Goal: Transaction & Acquisition: Download file/media

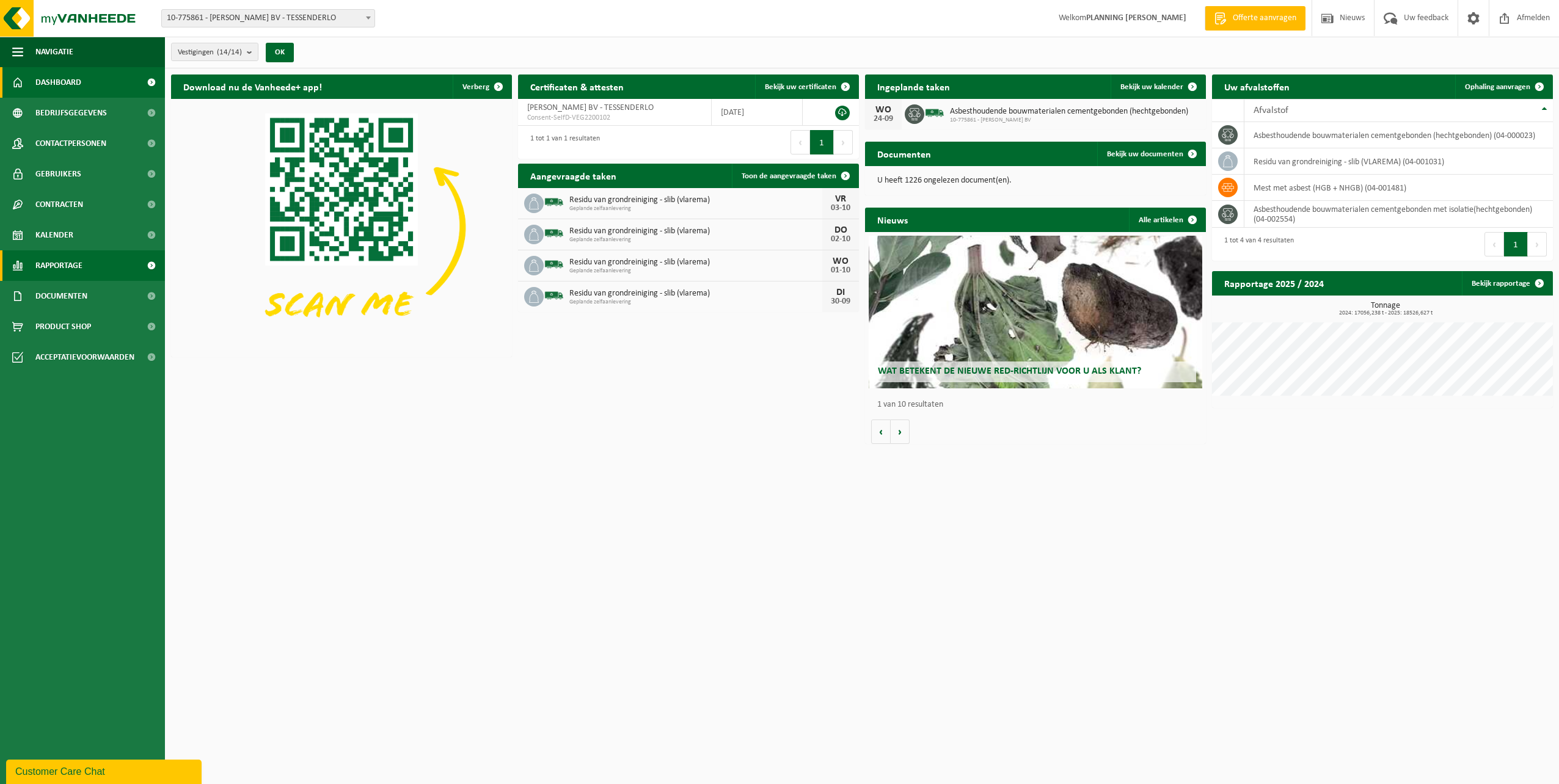
click at [66, 268] on span "Rapportage" at bounding box center [59, 265] width 47 height 31
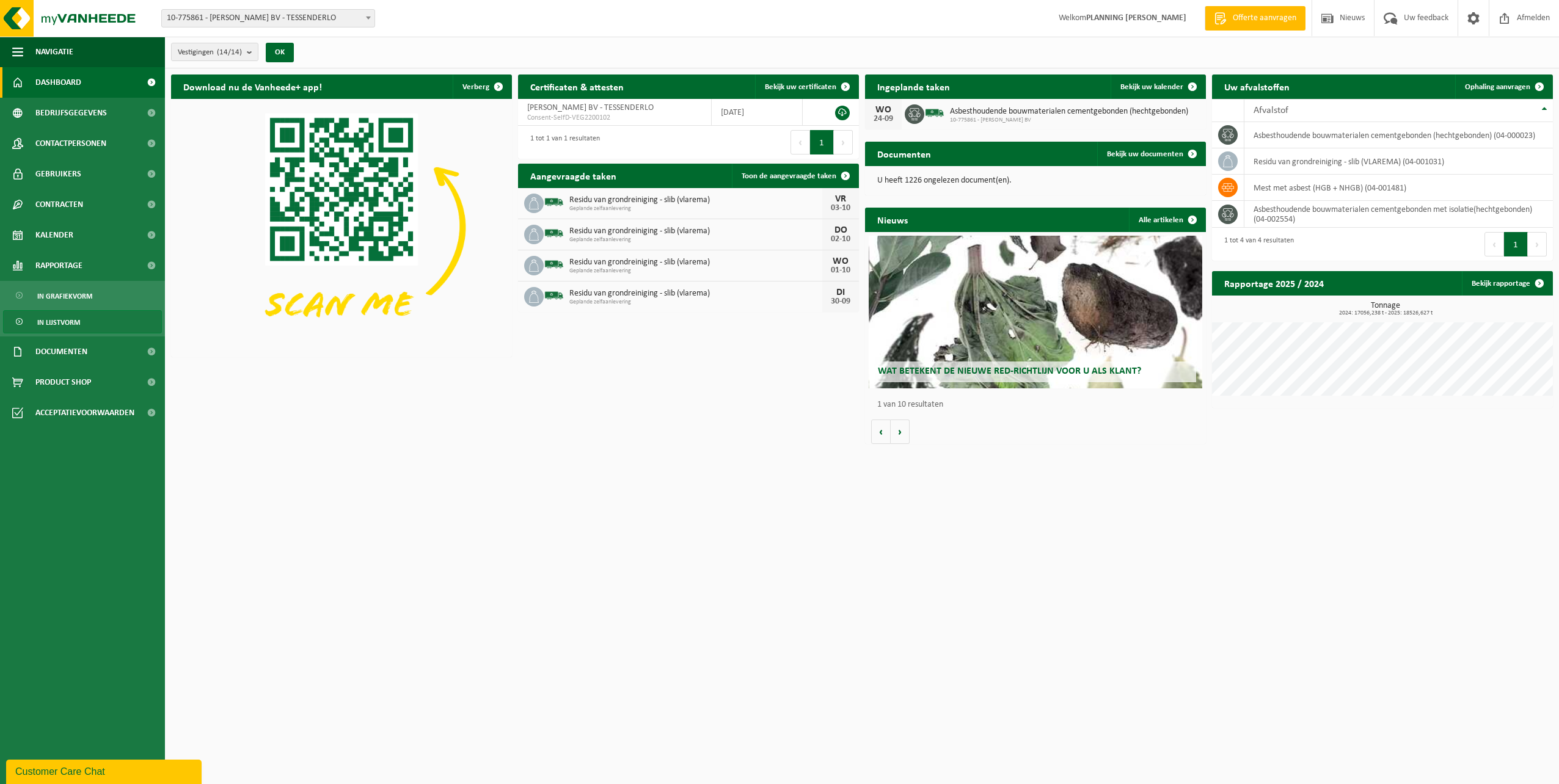
click at [64, 328] on span "In lijstvorm" at bounding box center [59, 322] width 43 height 24
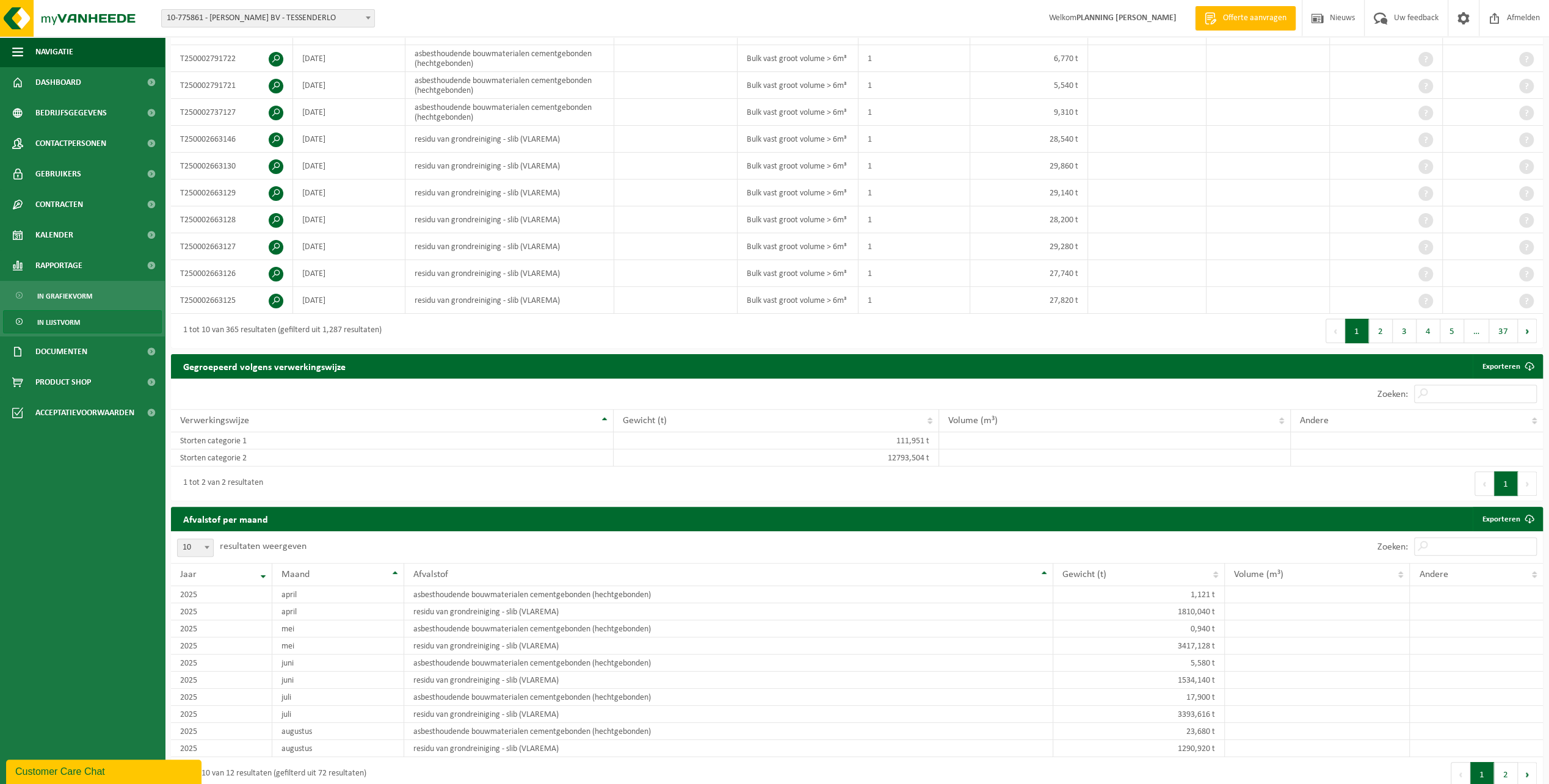
scroll to position [306, 0]
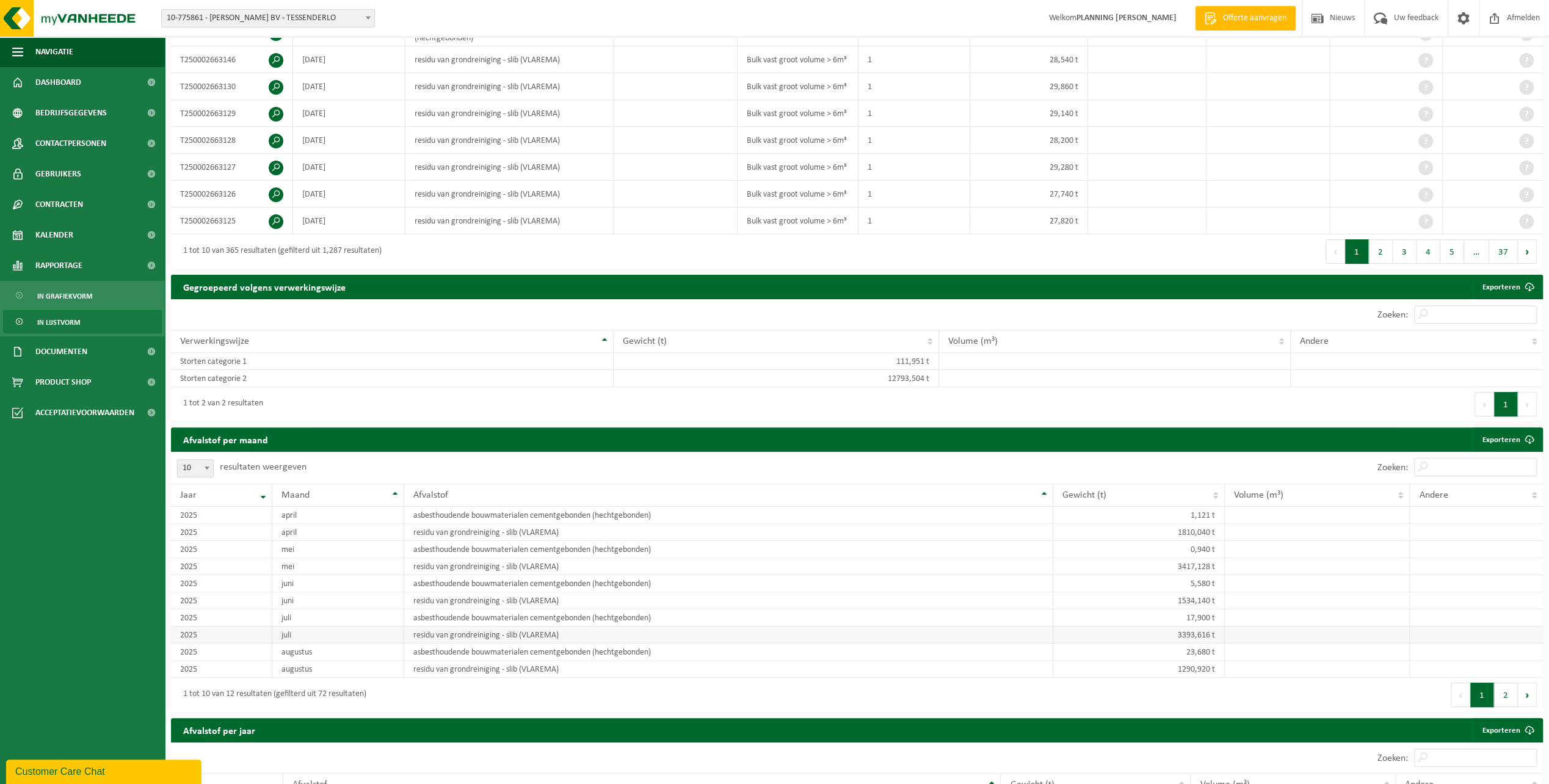
click at [330, 630] on td "juli" at bounding box center [338, 636] width 132 height 17
click at [331, 612] on td "juli" at bounding box center [338, 618] width 132 height 17
click at [585, 613] on td "asbesthoudende bouwmaterialen cementgebonden (hechtgebonden)" at bounding box center [728, 618] width 649 height 17
drag, startPoint x: 585, startPoint y: 613, endPoint x: 665, endPoint y: 609, distance: 80.1
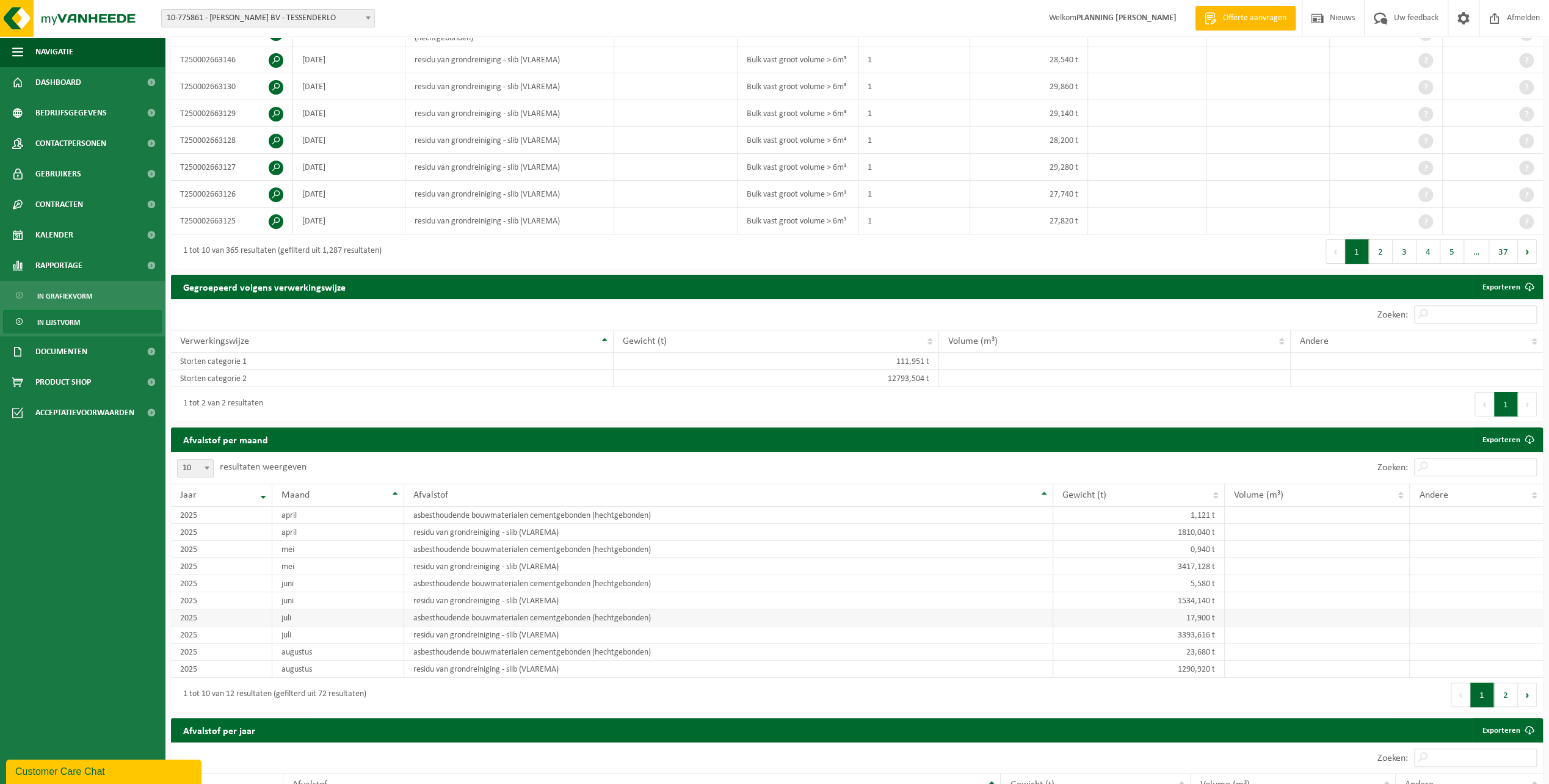
click at [665, 609] on td "asbesthoudende bouwmaterialen cementgebonden (hechtgebonden)" at bounding box center [728, 618] width 649 height 17
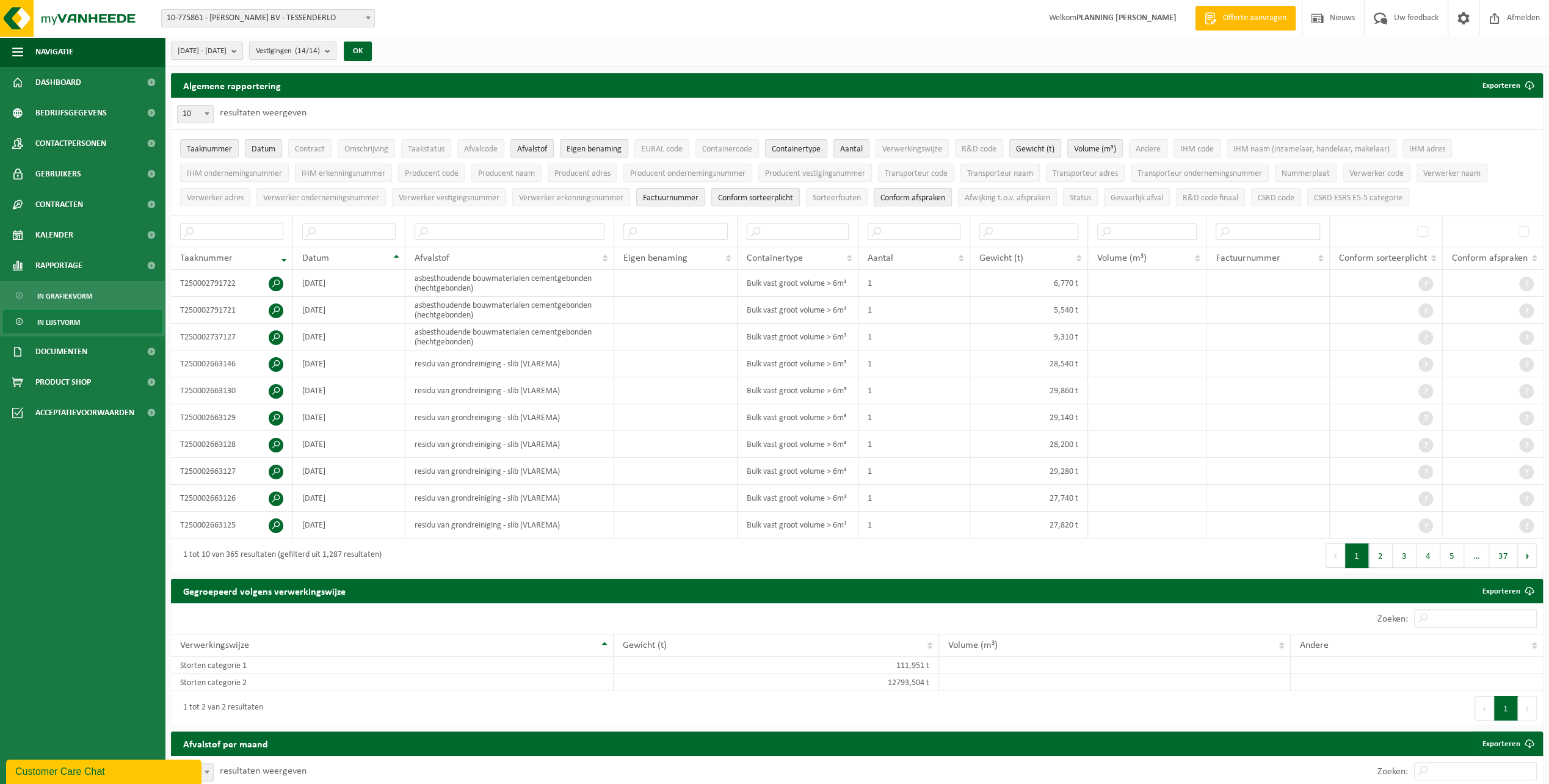
scroll to position [0, 0]
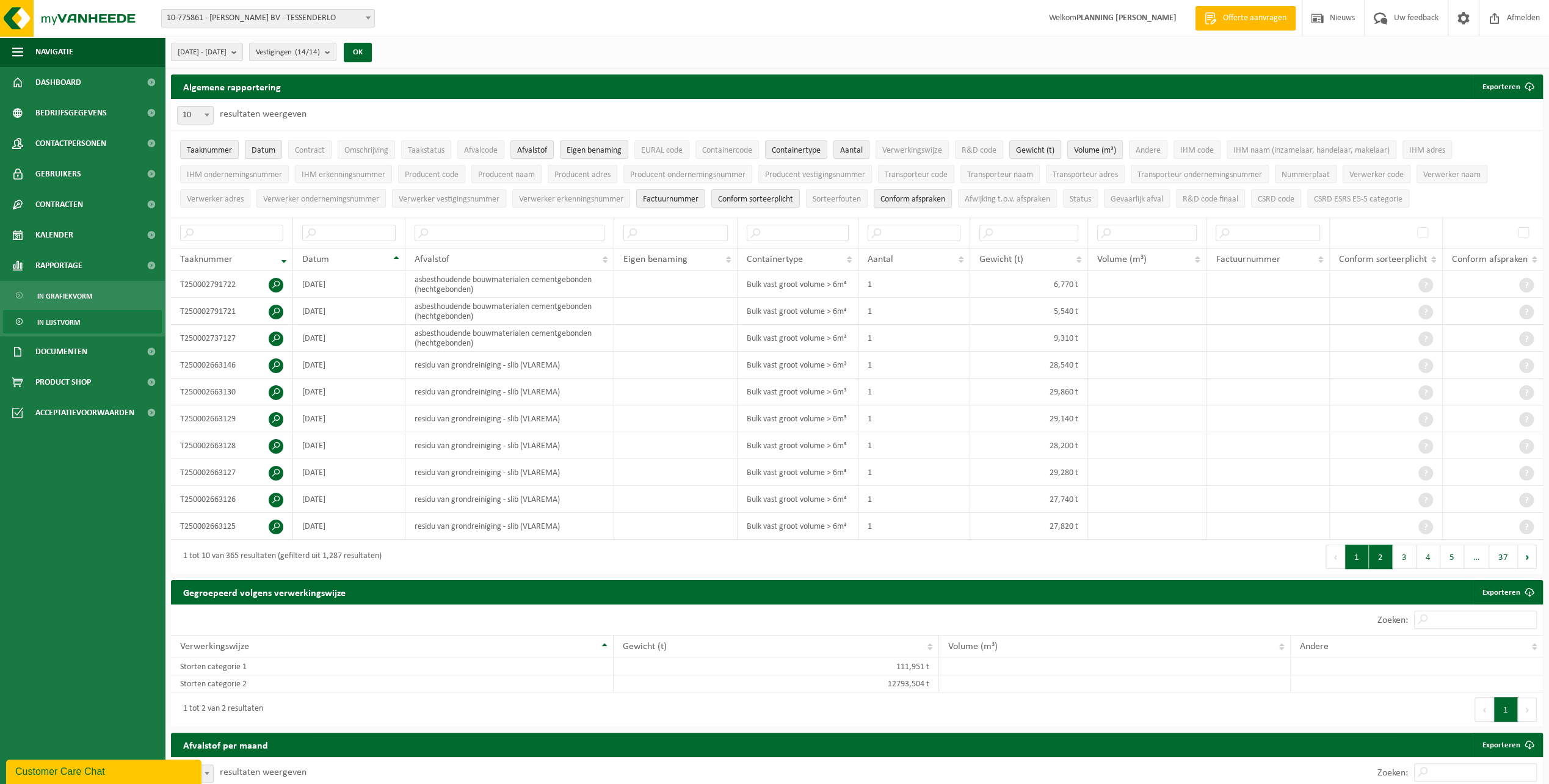
click at [1380, 561] on button "2" at bounding box center [1380, 557] width 24 height 24
click at [1406, 560] on button "3" at bounding box center [1404, 557] width 24 height 24
click at [1425, 555] on button "4" at bounding box center [1429, 557] width 24 height 24
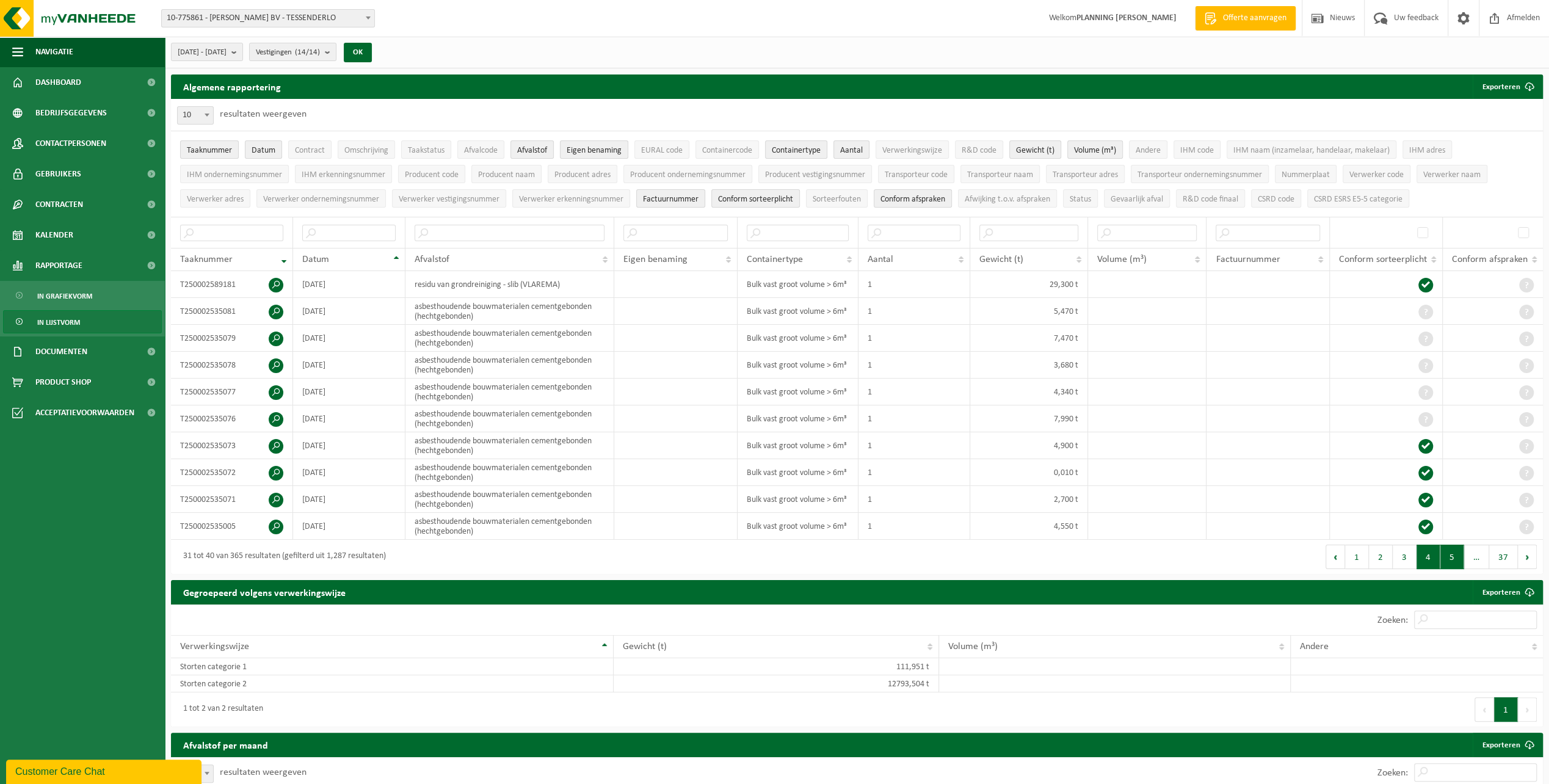
click at [1446, 557] on button "5" at bounding box center [1452, 557] width 24 height 24
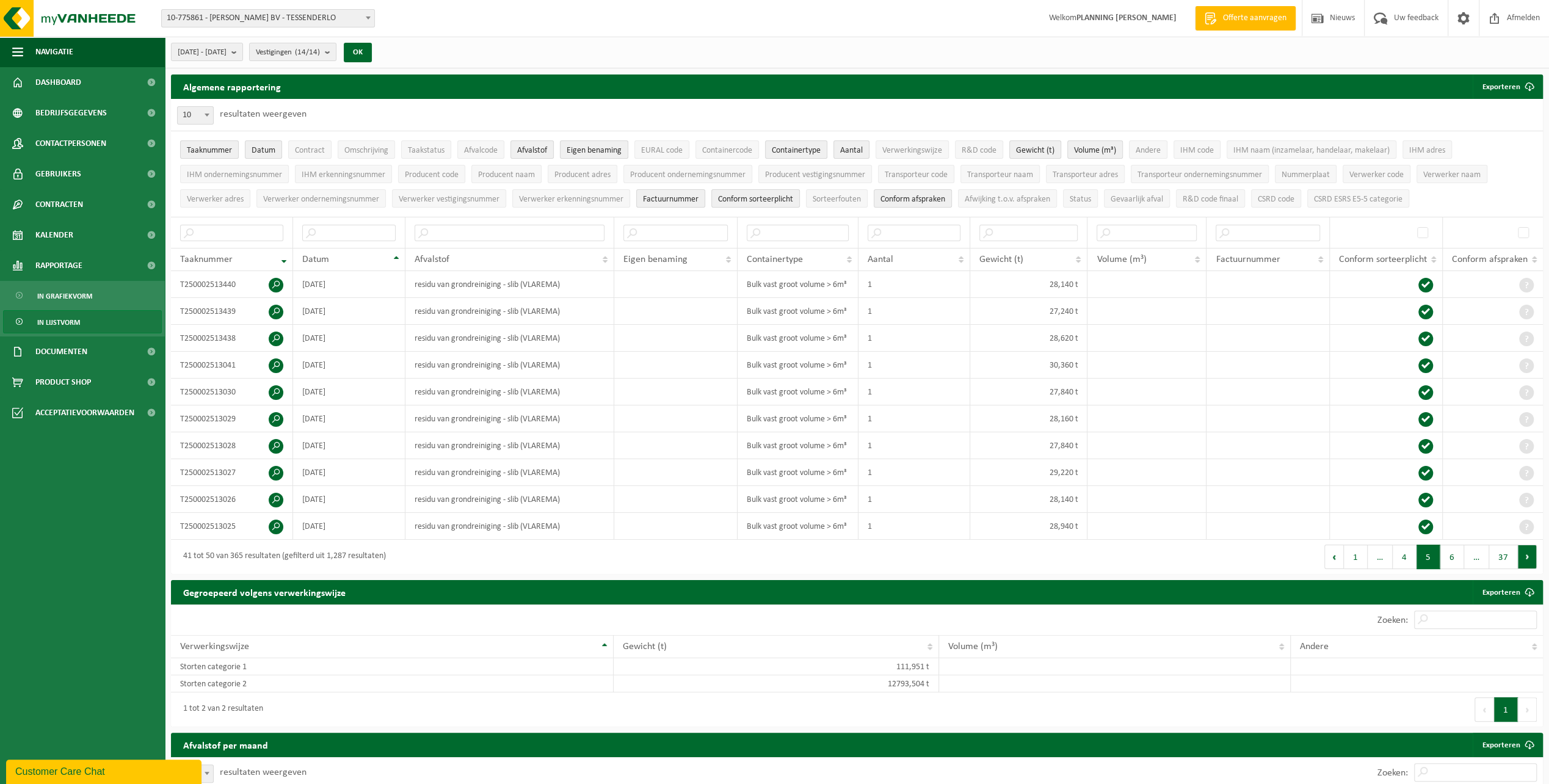
click at [1531, 555] on button "Volgende" at bounding box center [1528, 557] width 19 height 24
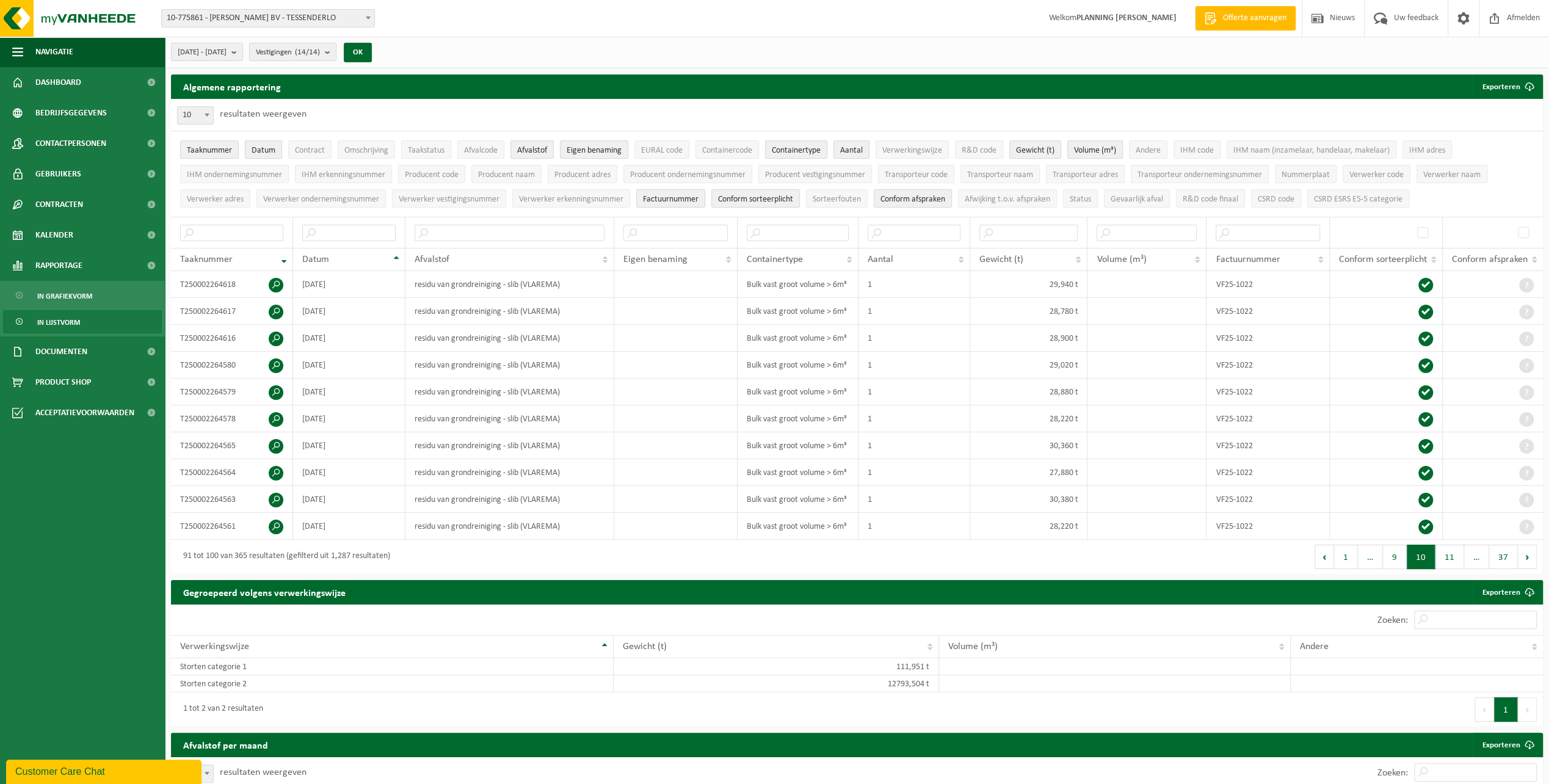
click at [1531, 555] on button "Volgende" at bounding box center [1528, 557] width 19 height 24
click at [1523, 555] on button "Volgende" at bounding box center [1528, 557] width 19 height 24
click at [1526, 552] on button "Volgende" at bounding box center [1528, 557] width 19 height 24
click at [535, 151] on span "Afvalstof" at bounding box center [532, 150] width 30 height 9
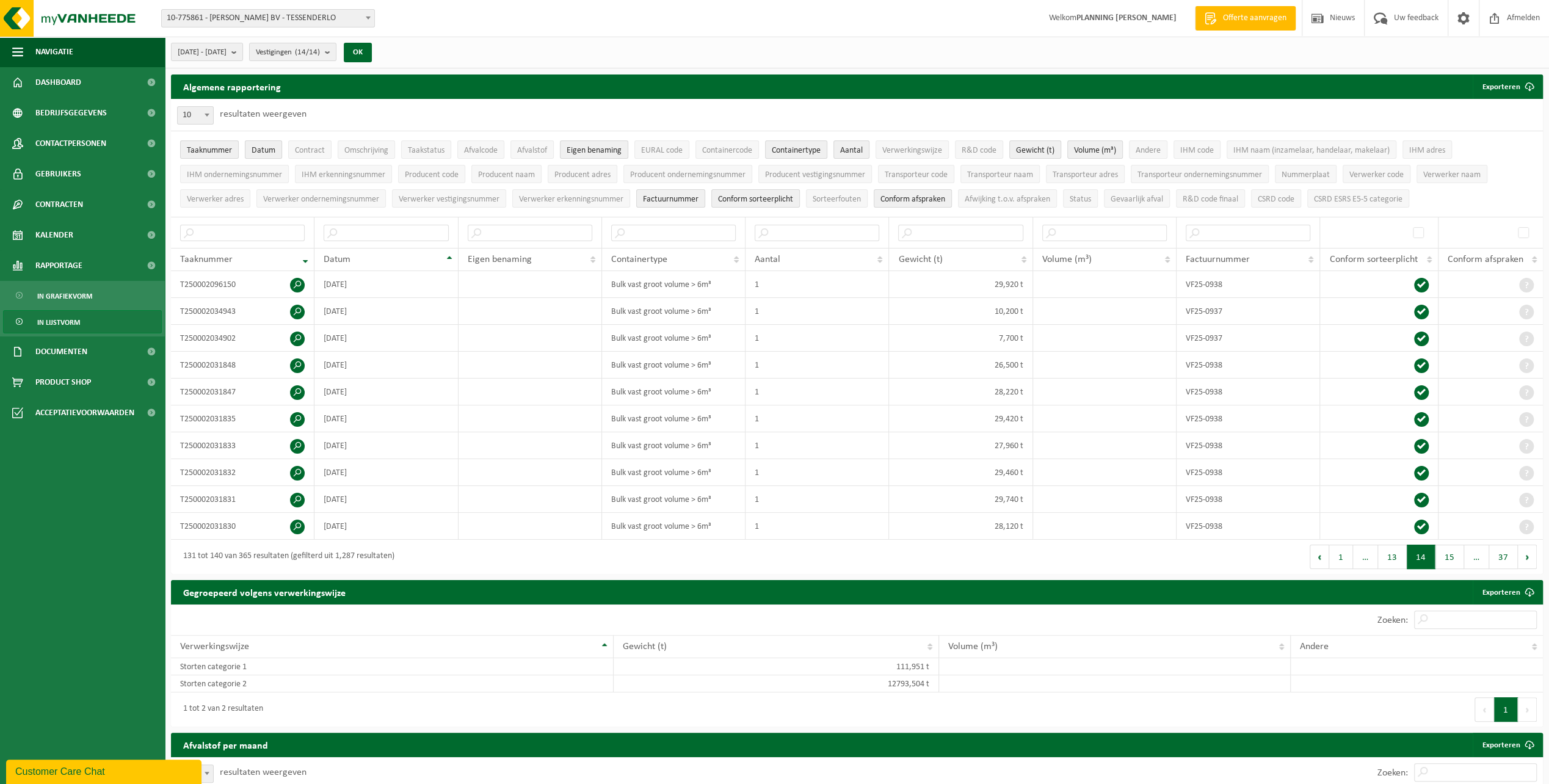
click at [264, 150] on span "Datum" at bounding box center [263, 150] width 24 height 9
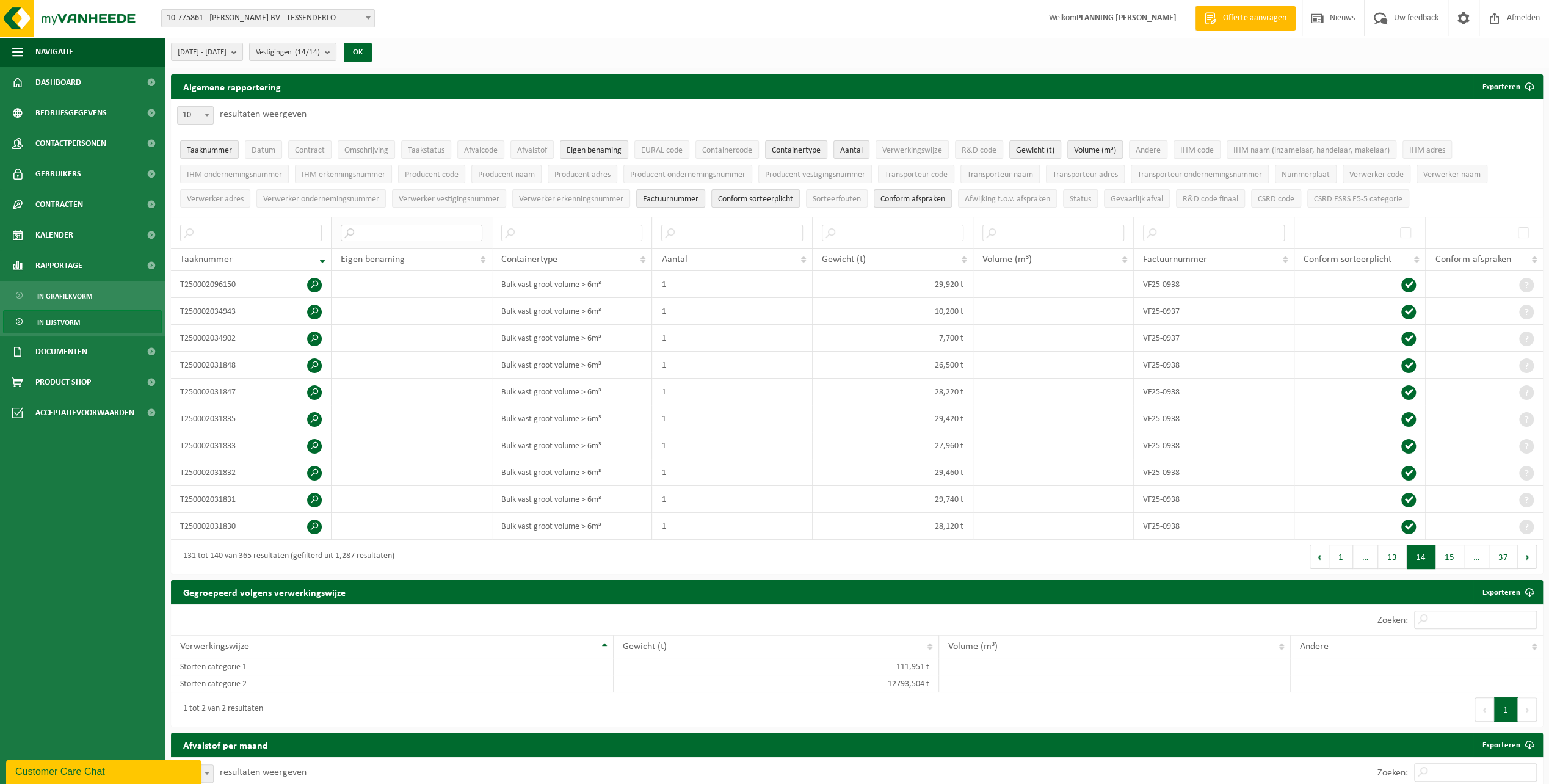
click at [444, 234] on input "text" at bounding box center [411, 232] width 141 height 17
click at [419, 225] on input "text" at bounding box center [411, 232] width 141 height 17
click at [478, 257] on th "Eigen benaming" at bounding box center [412, 259] width 161 height 24
click at [336, 54] on b "submit" at bounding box center [330, 52] width 11 height 17
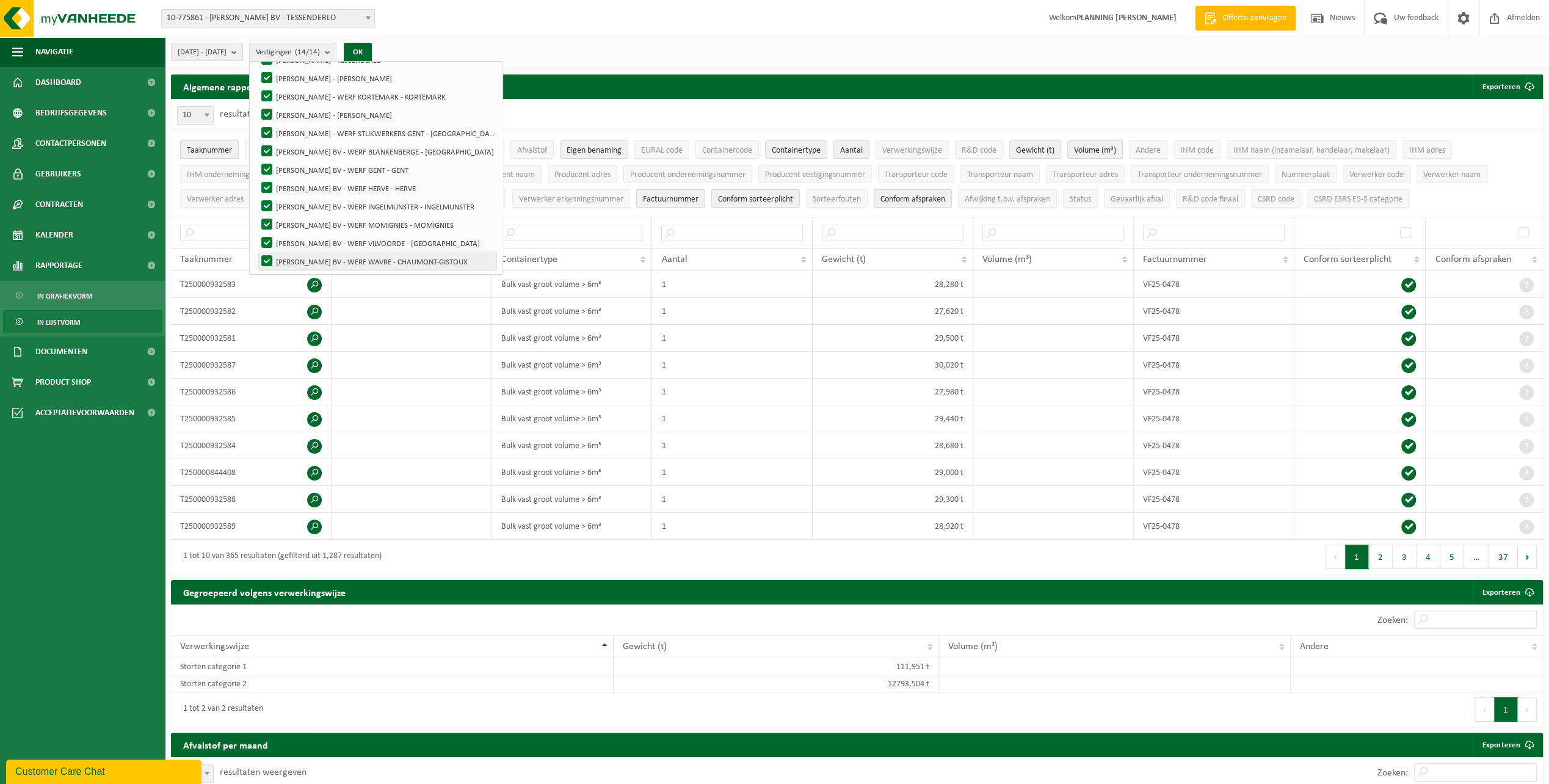
scroll to position [61, 0]
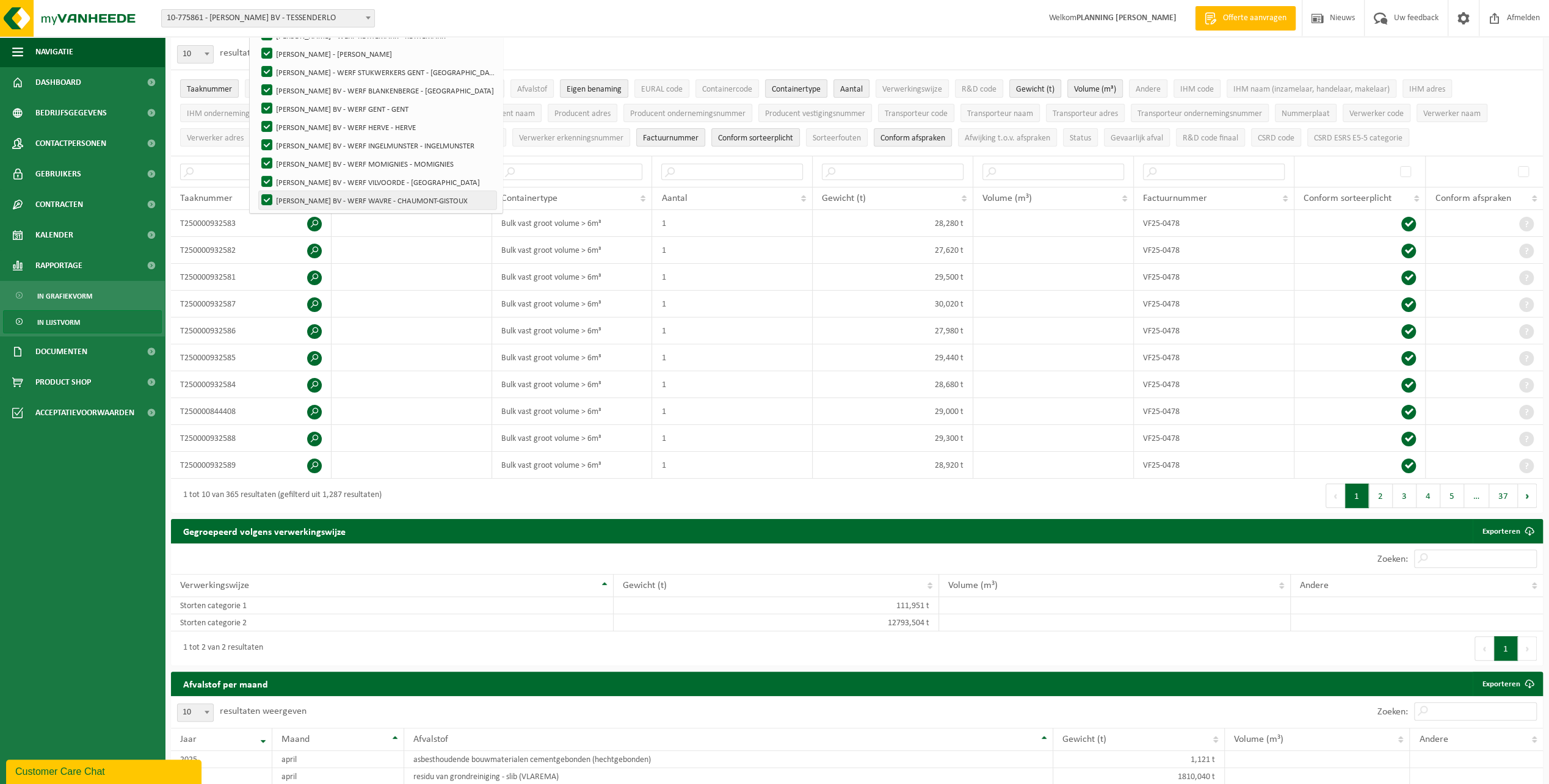
click at [300, 198] on label "[PERSON_NAME] BV - WERF WAVRE - CHAUMONT-GISTOUX" at bounding box center [378, 200] width 238 height 18
click at [257, 191] on input "[PERSON_NAME] BV - WERF WAVRE - CHAUMONT-GISTOUX" at bounding box center [257, 190] width 1 height 1
checkbox input "false"
click at [299, 180] on label "[PERSON_NAME] BV - WERF VILVOORDE - [GEOGRAPHIC_DATA]" at bounding box center [378, 182] width 238 height 18
click at [257, 173] on input "[PERSON_NAME] BV - WERF VILVOORDE - [GEOGRAPHIC_DATA]" at bounding box center [257, 172] width 1 height 1
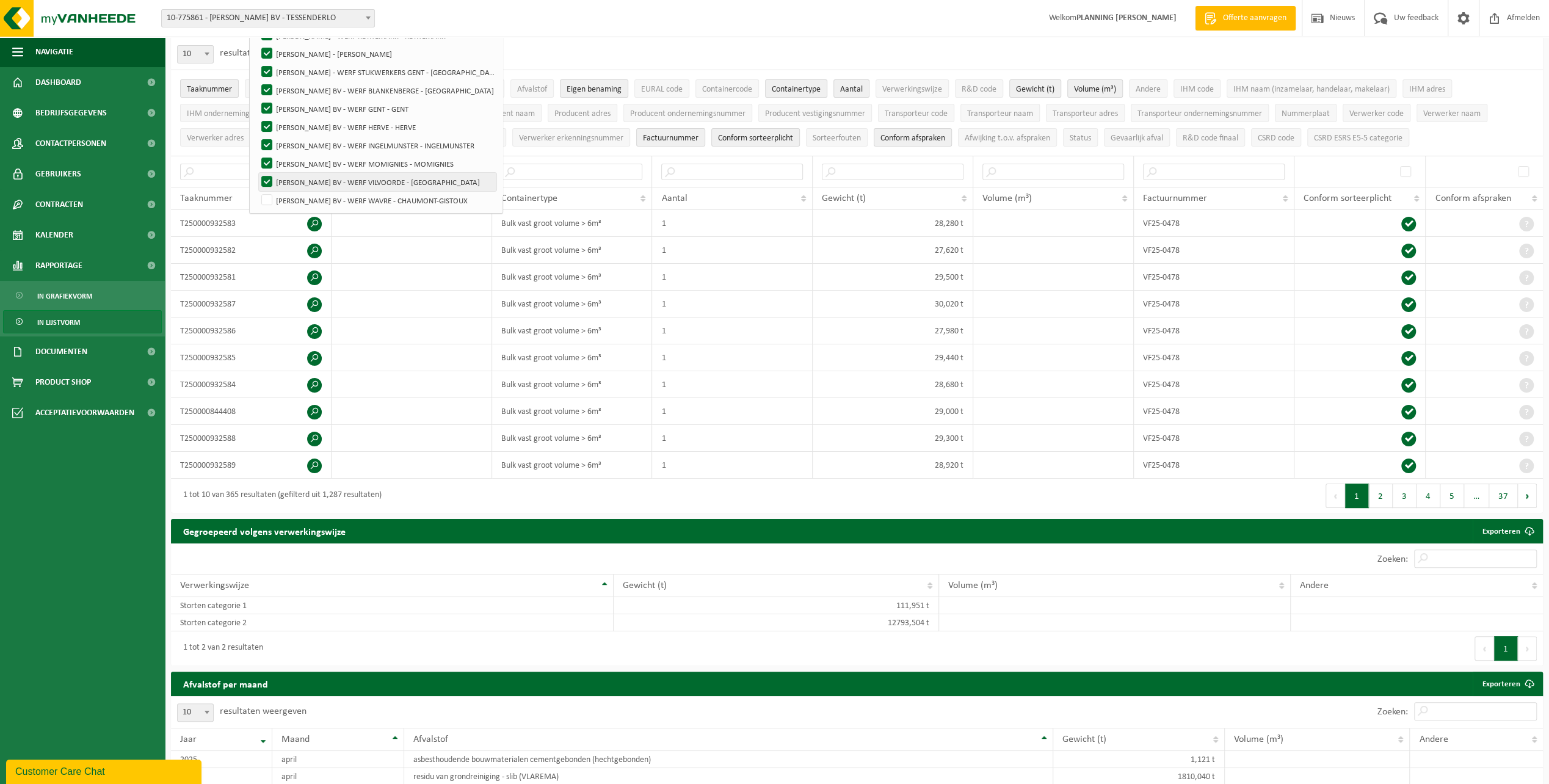
checkbox input "false"
click at [300, 162] on label "[PERSON_NAME] BV - WERF MOMIGNIES - MOMIGNIES" at bounding box center [378, 163] width 238 height 18
click at [257, 155] on input "[PERSON_NAME] BV - WERF MOMIGNIES - MOMIGNIES" at bounding box center [257, 154] width 1 height 1
checkbox input "false"
click at [300, 145] on label "[PERSON_NAME] BV - WERF INGELMUNSTER - INGELMUNSTER" at bounding box center [378, 145] width 238 height 18
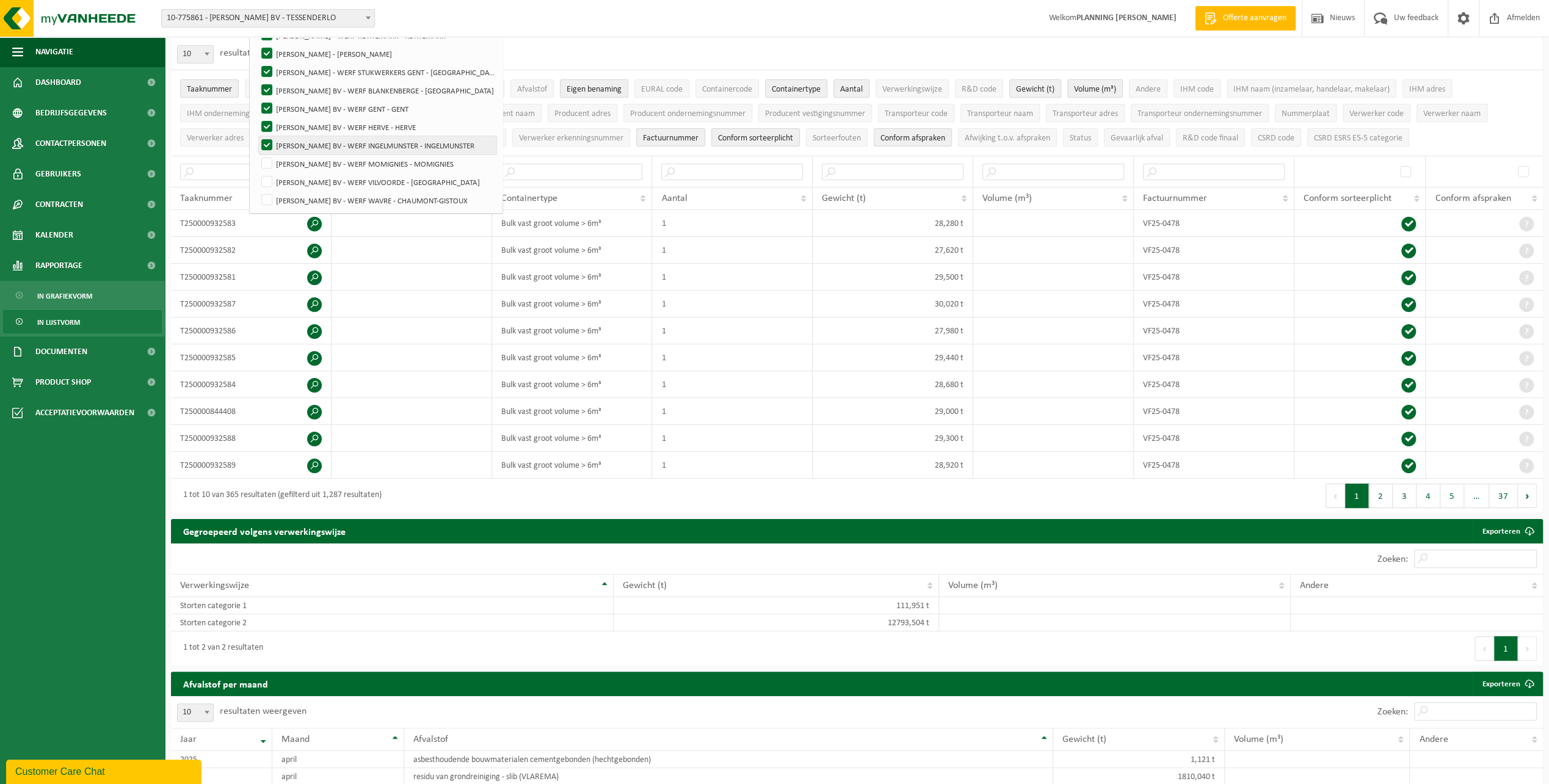
click at [257, 136] on input "[PERSON_NAME] BV - WERF INGELMUNSTER - INGELMUNSTER" at bounding box center [257, 135] width 1 height 1
checkbox input "false"
click at [299, 127] on label "[PERSON_NAME] BV - WERF HERVE - HERVE" at bounding box center [378, 127] width 238 height 18
click at [257, 118] on input "[PERSON_NAME] BV - WERF HERVE - HERVE" at bounding box center [257, 117] width 1 height 1
checkbox input "false"
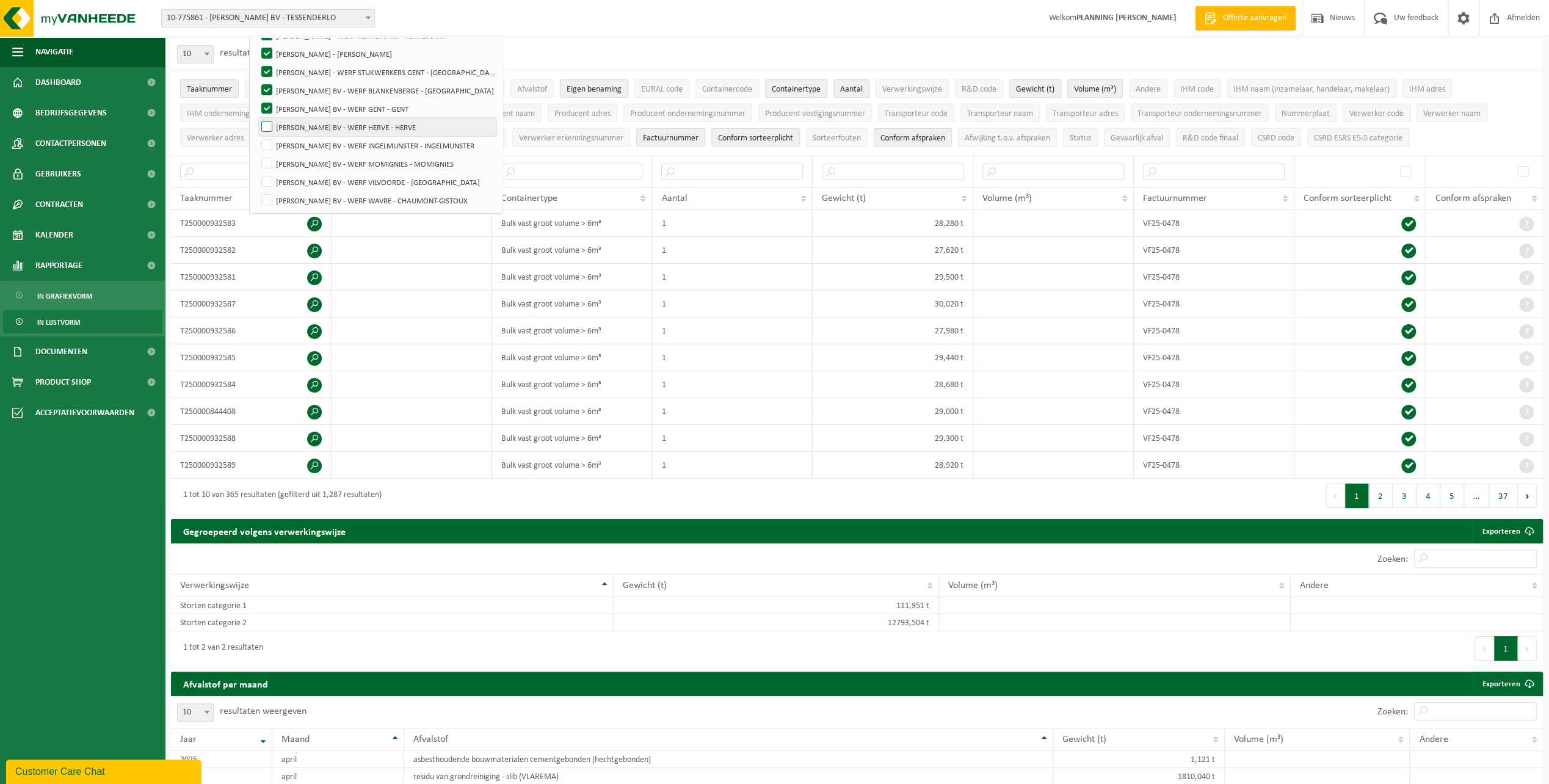
scroll to position [54, 0]
click at [296, 163] on label "[PERSON_NAME] BV - WERF GENT - GENT" at bounding box center [378, 169] width 238 height 18
click at [257, 161] on input "[PERSON_NAME] BV - WERF GENT - GENT" at bounding box center [257, 160] width 1 height 1
checkbox input "false"
click at [298, 149] on label "[PERSON_NAME] BV - WERF BLANKENBERGE - [GEOGRAPHIC_DATA]" at bounding box center [378, 151] width 238 height 18
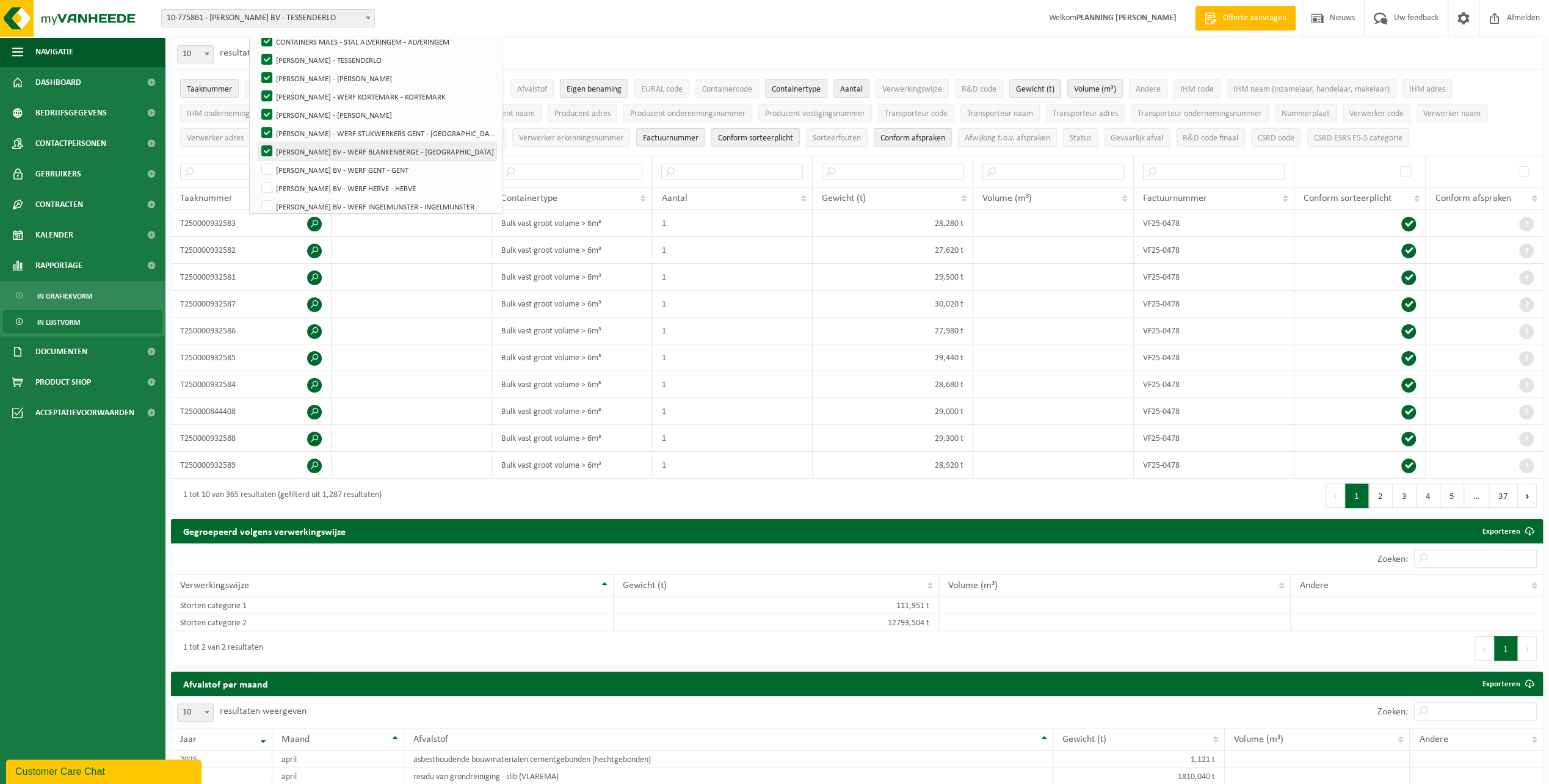
click at [257, 142] on input "[PERSON_NAME] BV - WERF BLANKENBERGE - [GEOGRAPHIC_DATA]" at bounding box center [257, 141] width 1 height 1
checkbox input "false"
click at [299, 133] on label "[PERSON_NAME] - WERF STUKWERKERS GENT - [GEOGRAPHIC_DATA]" at bounding box center [378, 133] width 238 height 18
click at [257, 124] on input "[PERSON_NAME] - WERF STUKWERKERS GENT - [GEOGRAPHIC_DATA]" at bounding box center [257, 123] width 1 height 1
checkbox input "false"
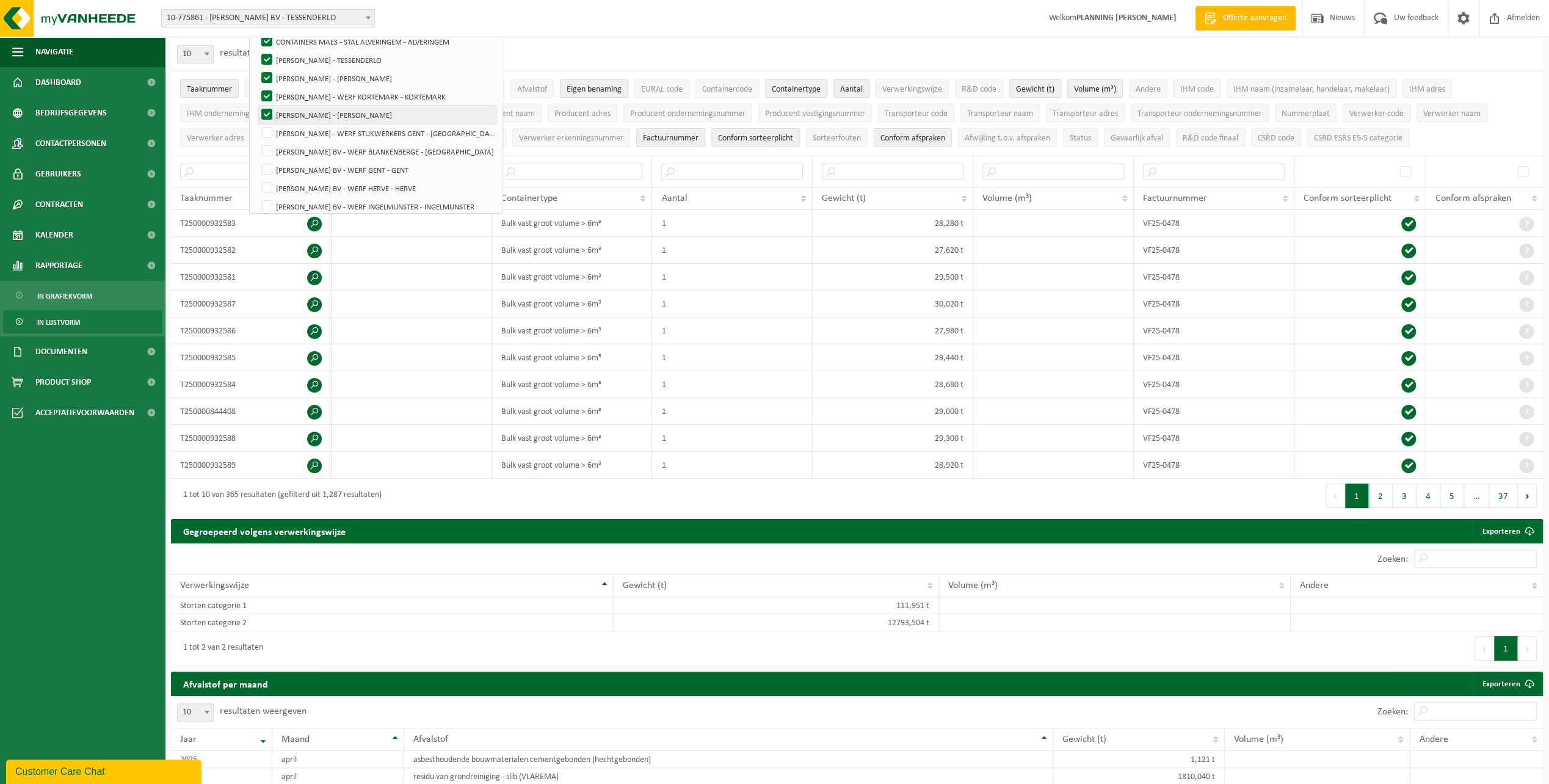
click at [299, 108] on label "[PERSON_NAME] - [PERSON_NAME]" at bounding box center [378, 114] width 238 height 18
click at [257, 106] on input "[PERSON_NAME] - [PERSON_NAME]" at bounding box center [257, 105] width 1 height 1
checkbox input "false"
click at [298, 94] on label "[PERSON_NAME] - WERF KORTEMARK - KORTEMARK" at bounding box center [378, 96] width 238 height 18
click at [257, 87] on input "[PERSON_NAME] - WERF KORTEMARK - KORTEMARK" at bounding box center [257, 86] width 1 height 1
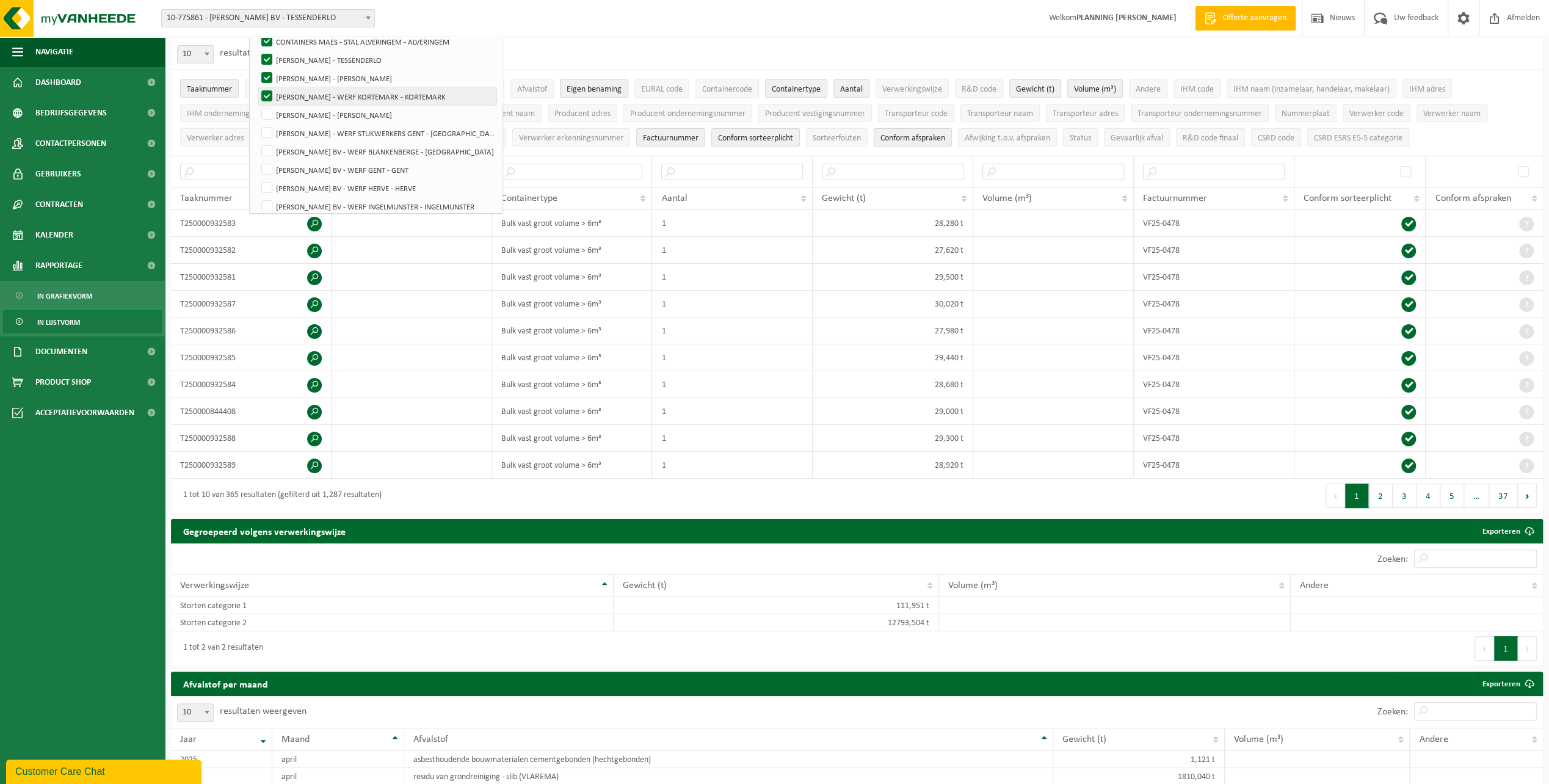
checkbox input "false"
click at [299, 82] on label "[PERSON_NAME] - [PERSON_NAME]" at bounding box center [378, 78] width 238 height 18
click at [257, 69] on input "[PERSON_NAME] - [PERSON_NAME]" at bounding box center [257, 68] width 1 height 1
checkbox input "false"
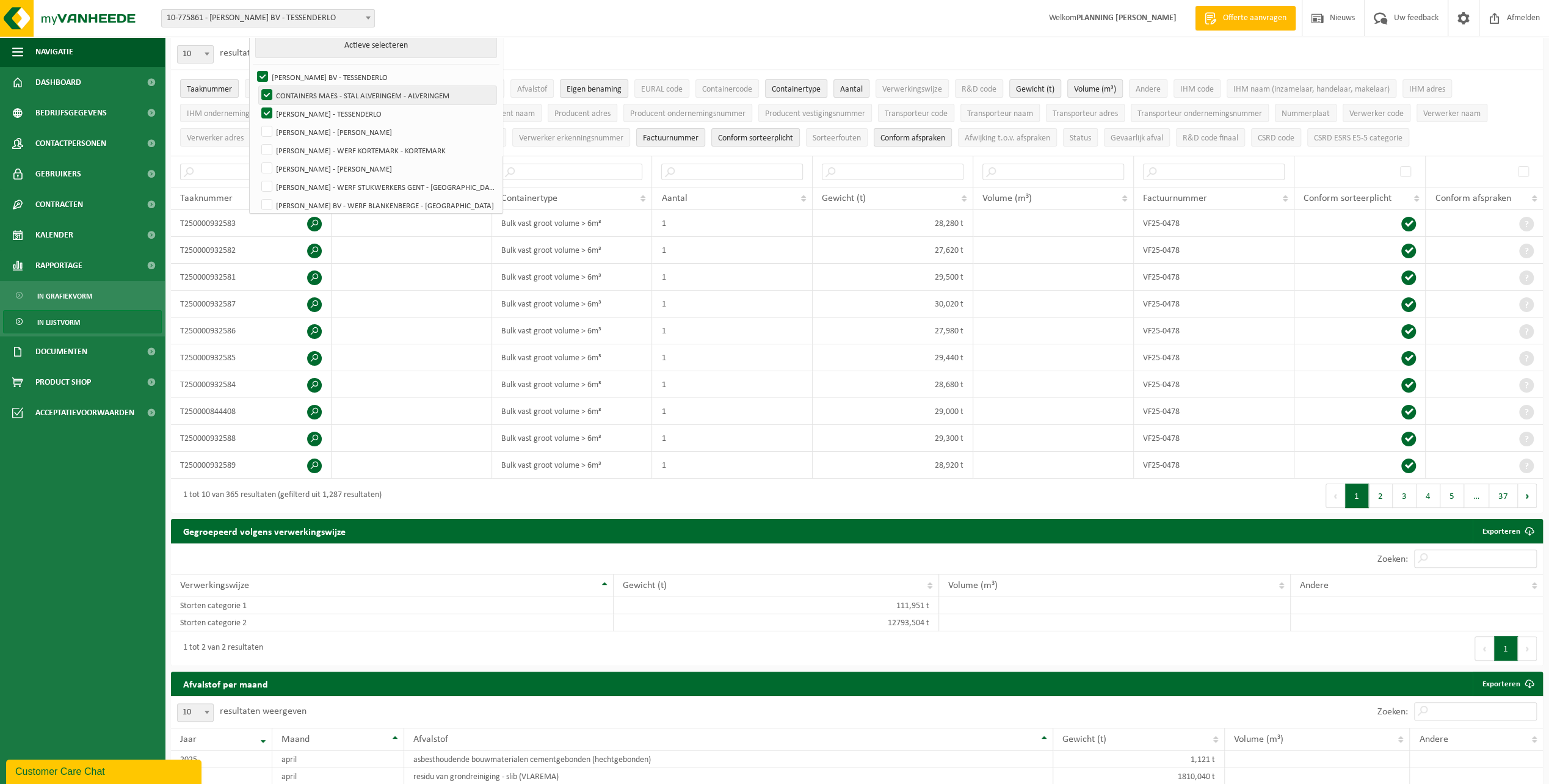
click at [299, 91] on label "CONTAINERS MAES - STAL ALVERINGEM - ALVERINGEM" at bounding box center [378, 95] width 238 height 18
click at [257, 86] on input "CONTAINERS MAES - STAL ALVERINGEM - ALVERINGEM" at bounding box center [257, 86] width 1 height 1
checkbox input "false"
click at [439, 320] on td at bounding box center [412, 331] width 161 height 27
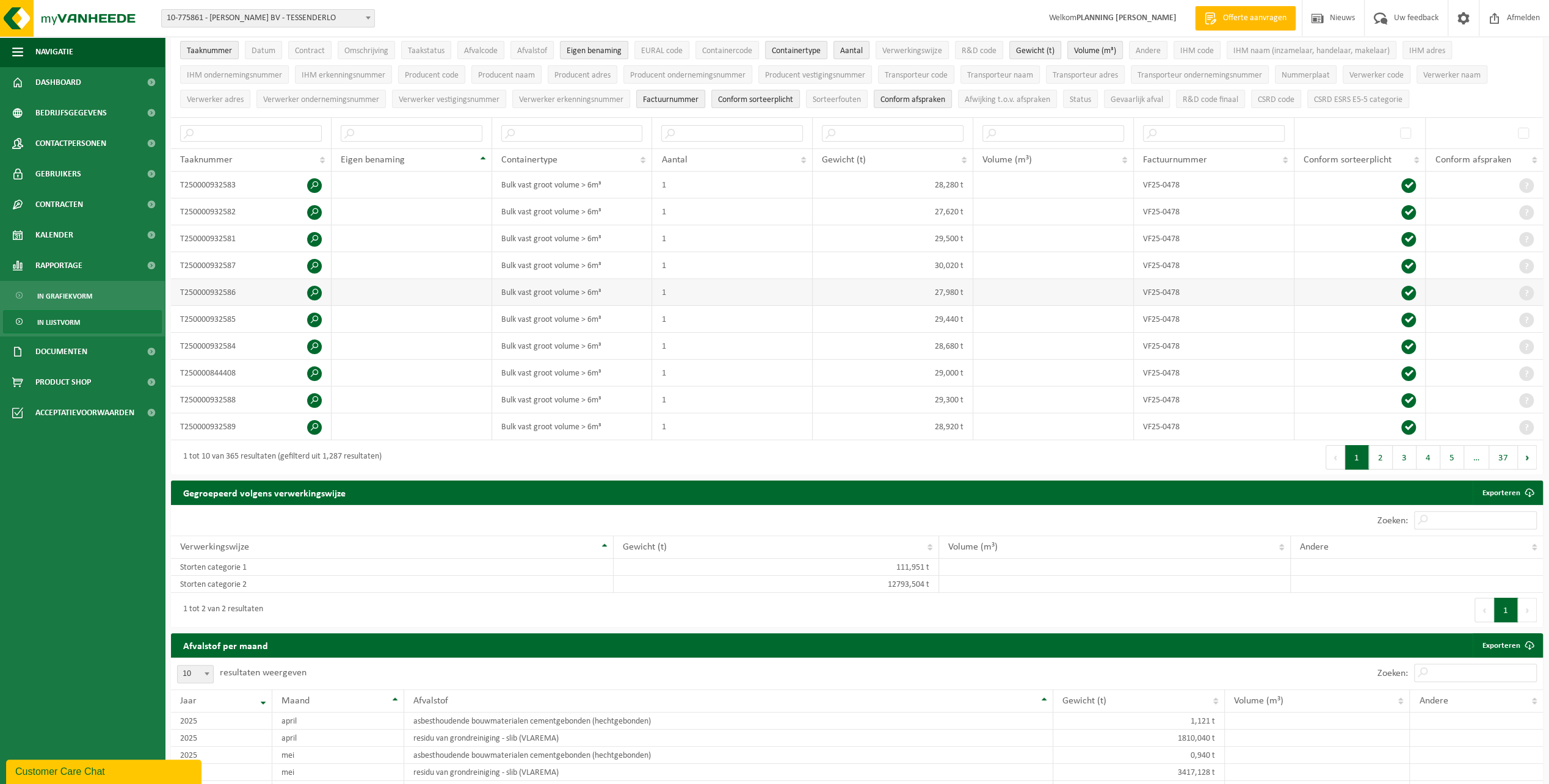
scroll to position [61, 0]
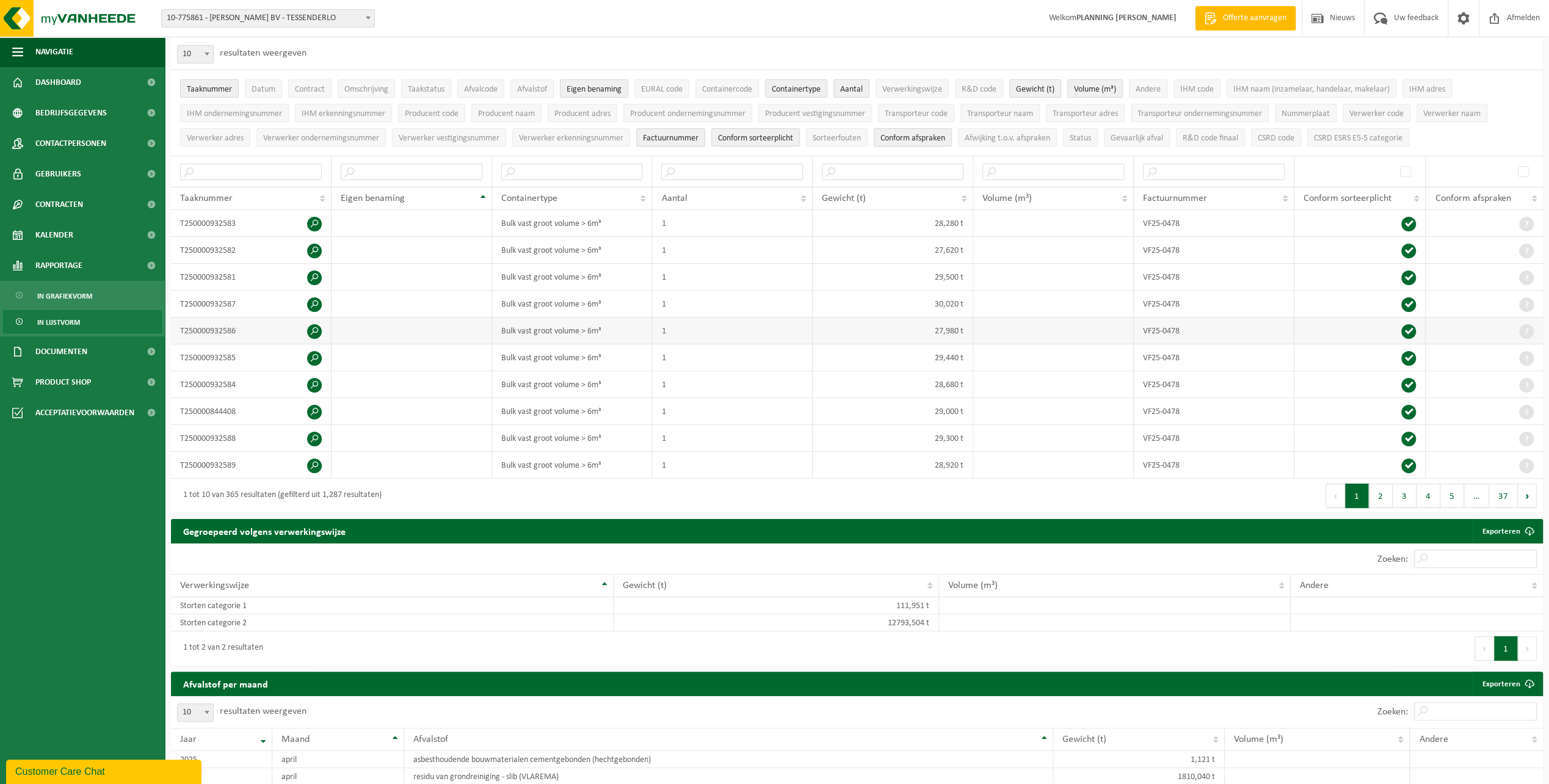
click at [430, 318] on td at bounding box center [412, 331] width 161 height 27
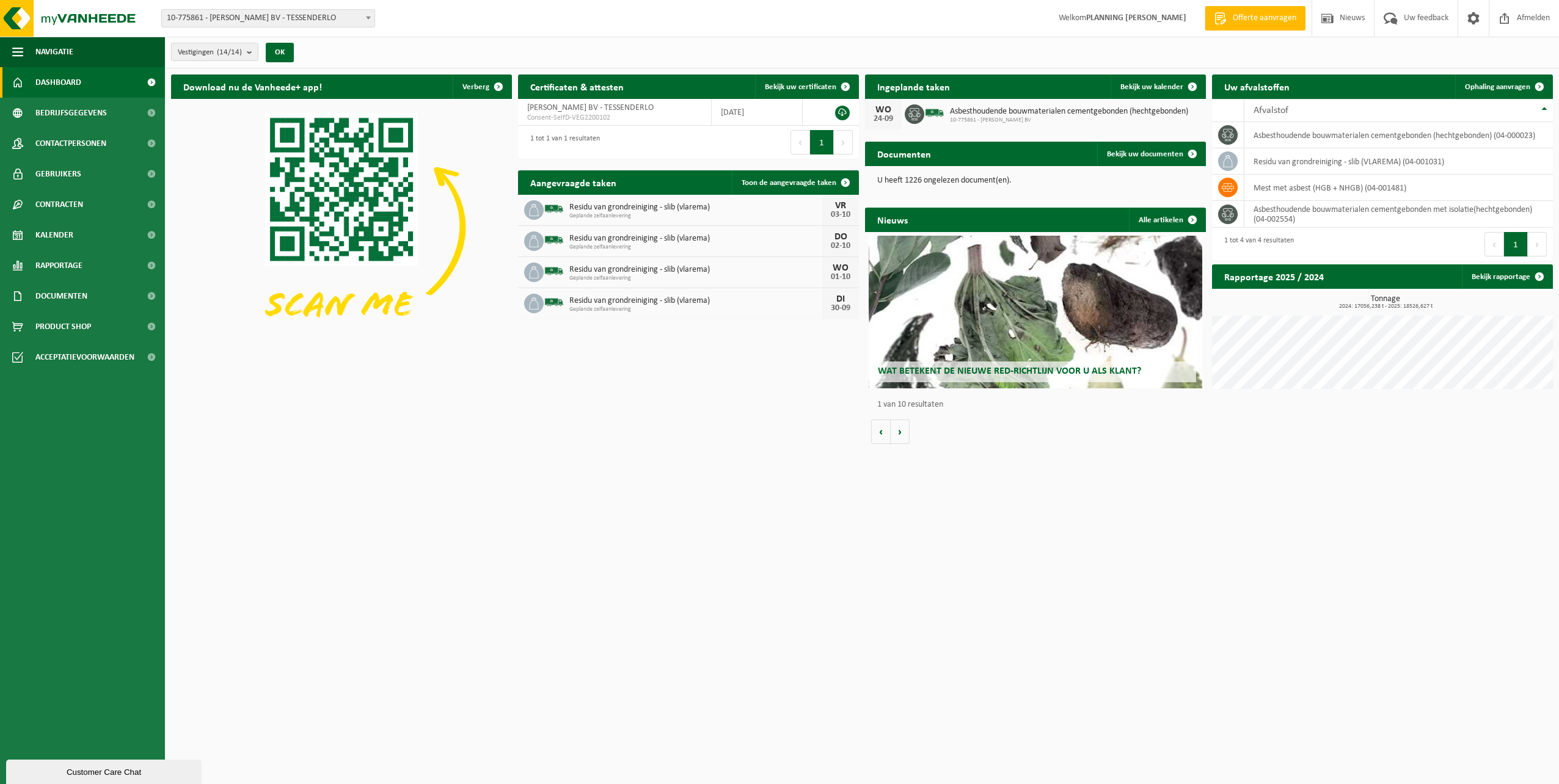
click at [999, 149] on div "Documenten Bekijk uw documenten" at bounding box center [1035, 154] width 341 height 24
click at [1183, 154] on span at bounding box center [1192, 154] width 24 height 24
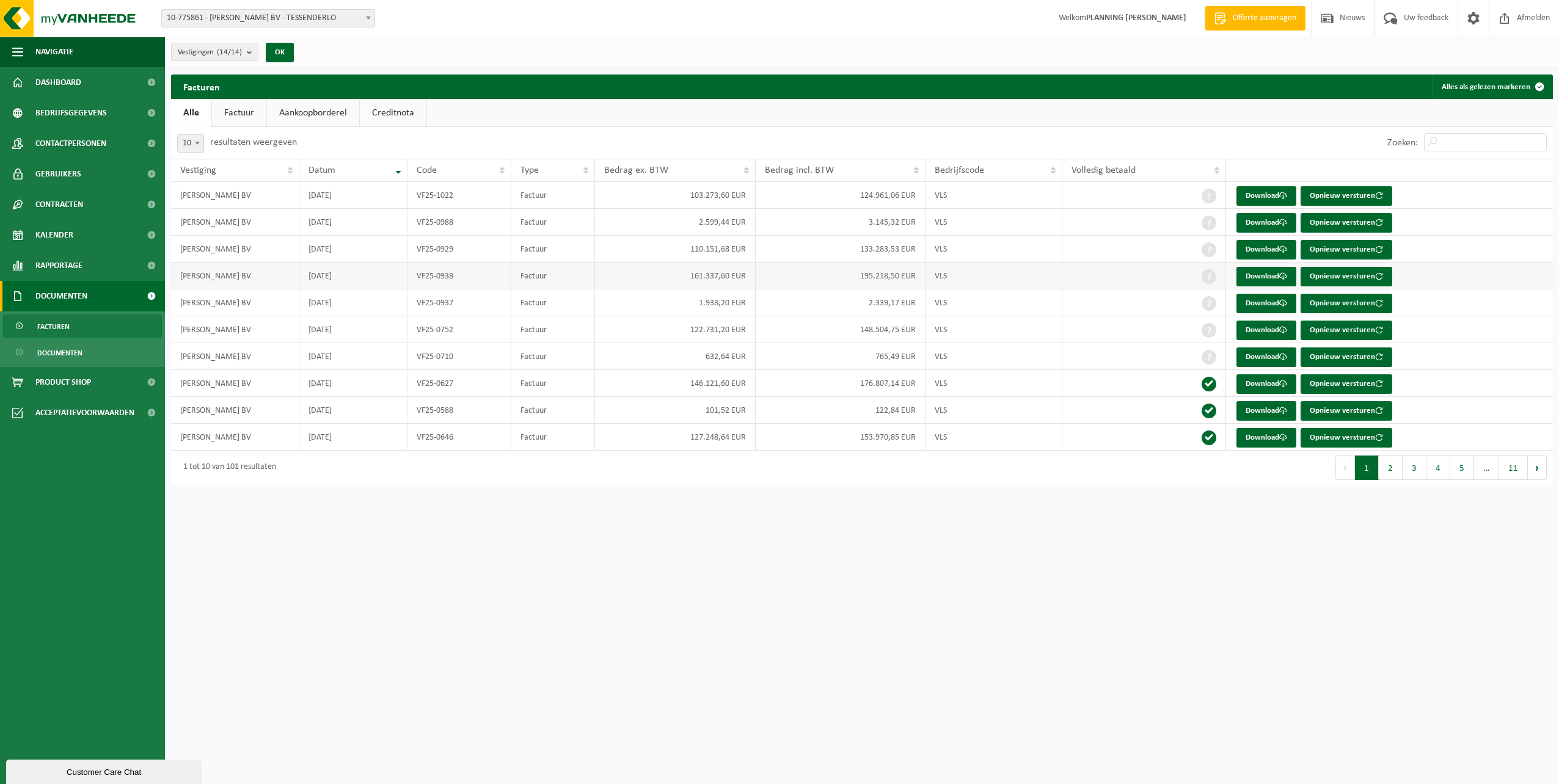
click at [424, 272] on td "VF25-0938" at bounding box center [459, 276] width 104 height 27
click at [1270, 278] on link "Download" at bounding box center [1266, 277] width 60 height 19
click at [728, 299] on td "1.933,20 EUR" at bounding box center [675, 303] width 161 height 27
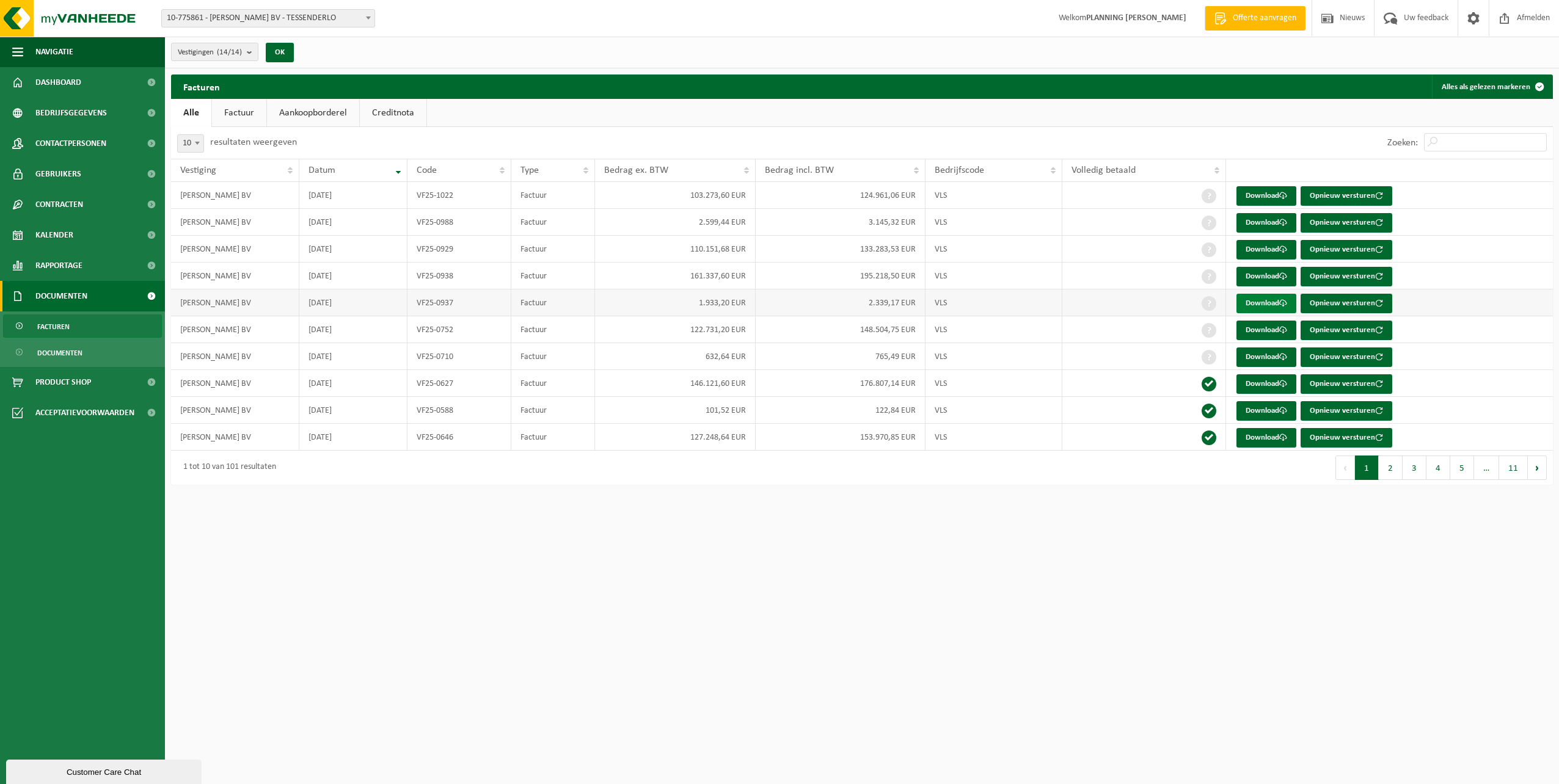
click at [1255, 306] on link "Download" at bounding box center [1266, 303] width 60 height 19
click at [558, 230] on td "Factuur" at bounding box center [552, 222] width 83 height 27
click at [1273, 225] on link "Download" at bounding box center [1266, 223] width 60 height 19
click at [684, 309] on td "1.933,20 EUR" at bounding box center [675, 303] width 161 height 27
click at [1252, 300] on link "Download" at bounding box center [1266, 303] width 60 height 19
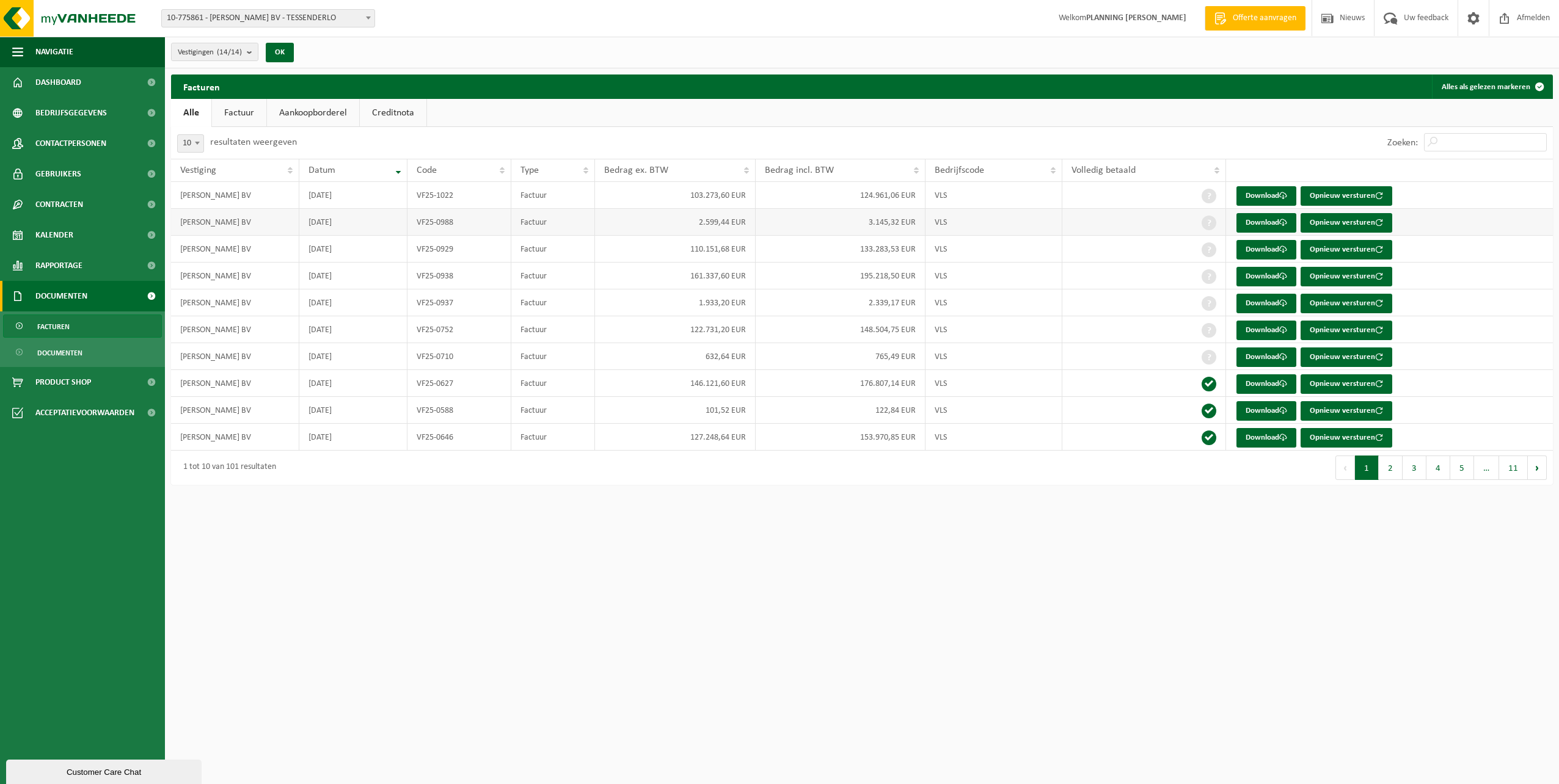
click at [610, 226] on td "2.599,44 EUR" at bounding box center [675, 222] width 161 height 27
click at [1256, 224] on link "Download" at bounding box center [1266, 223] width 60 height 19
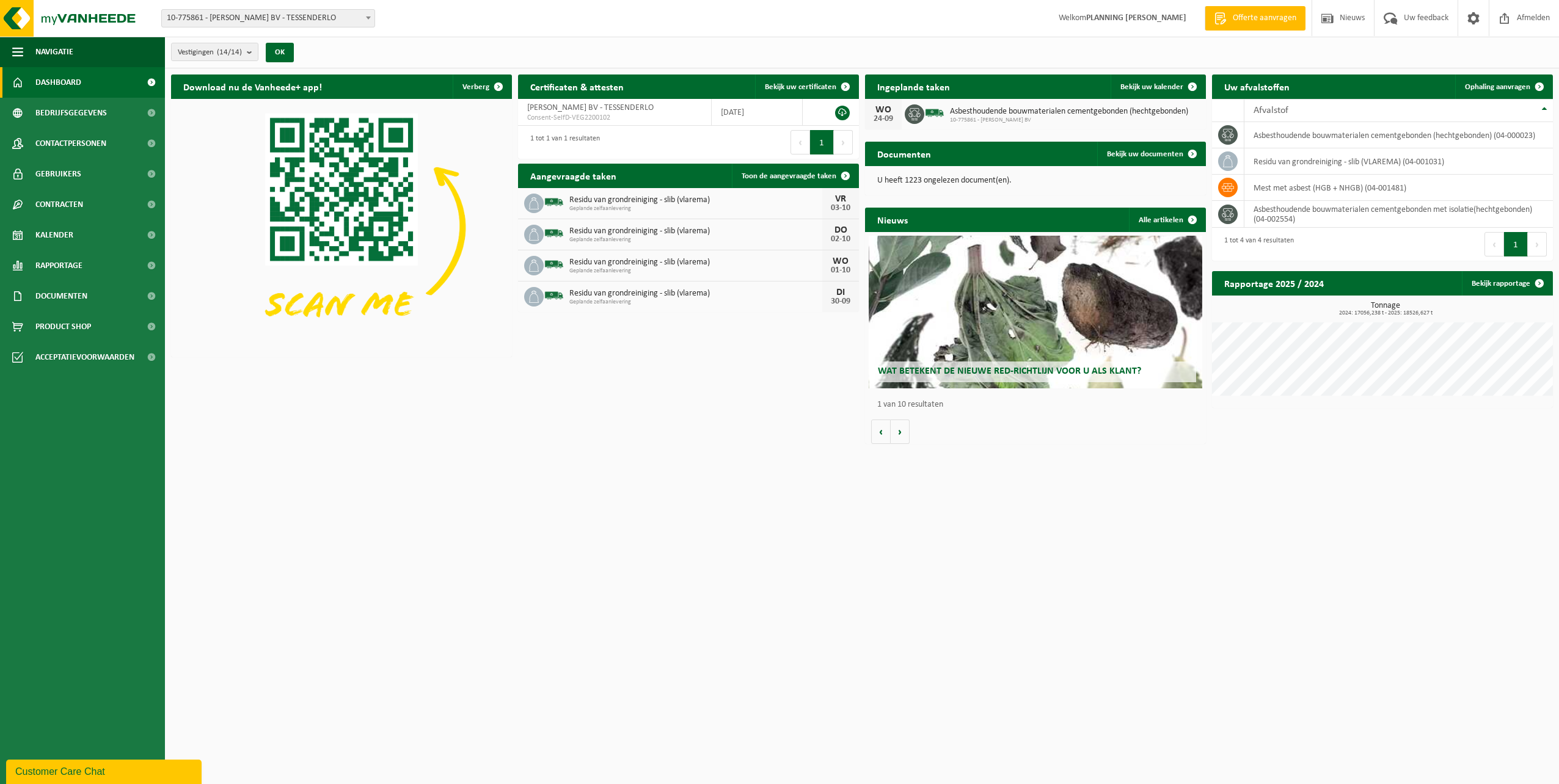
drag, startPoint x: 1038, startPoint y: 485, endPoint x: 883, endPoint y: 489, distance: 155.1
click at [883, 489] on html "Vestiging: 10-775861 - [PERSON_NAME] BV - TESSENDERLO 10-982867 - CONTAINERS [P…" at bounding box center [779, 392] width 1559 height 784
click at [1119, 156] on span "Bekijk uw documenten" at bounding box center [1144, 154] width 76 height 8
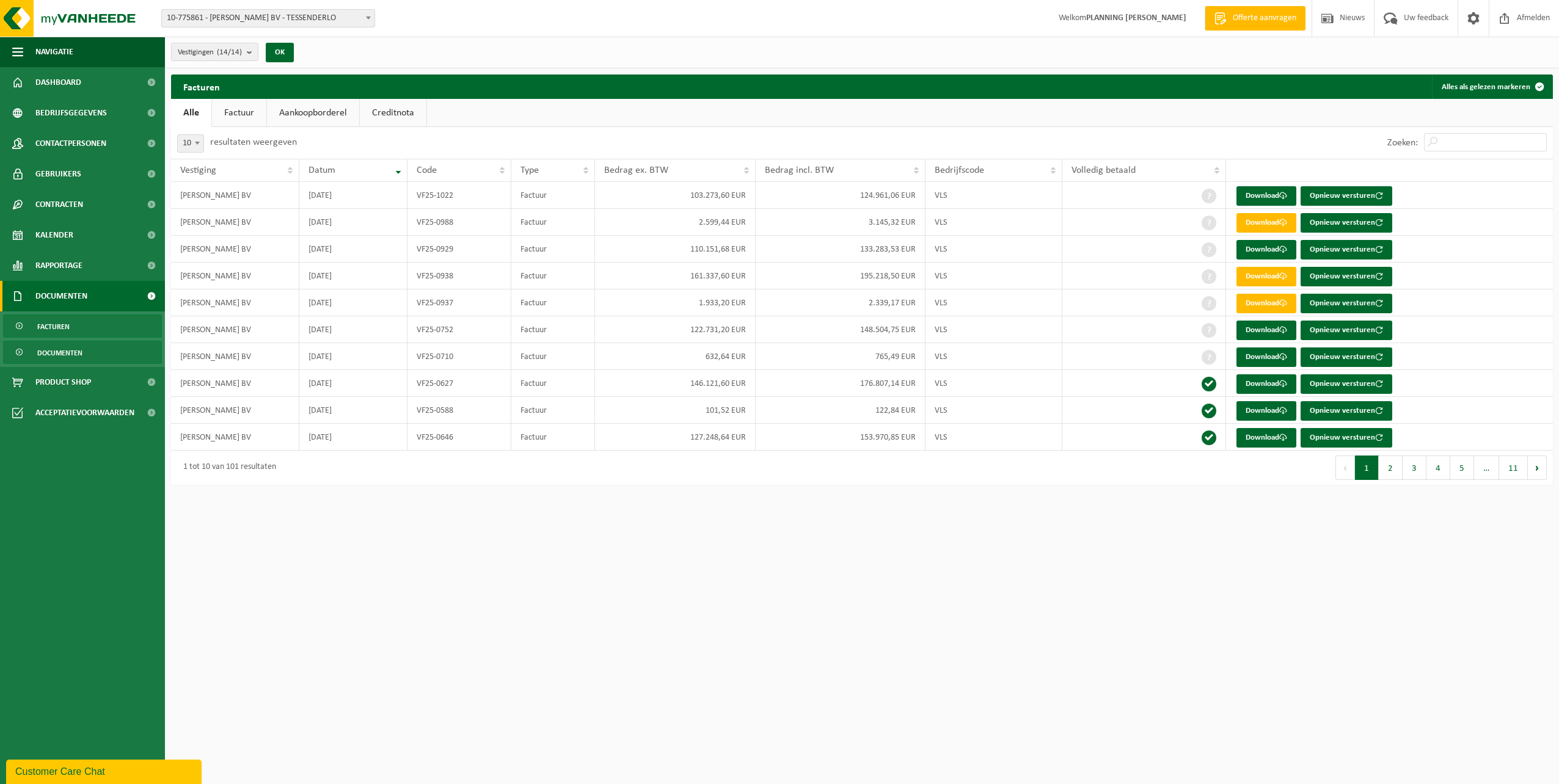
click at [63, 354] on span "Documenten" at bounding box center [60, 353] width 45 height 24
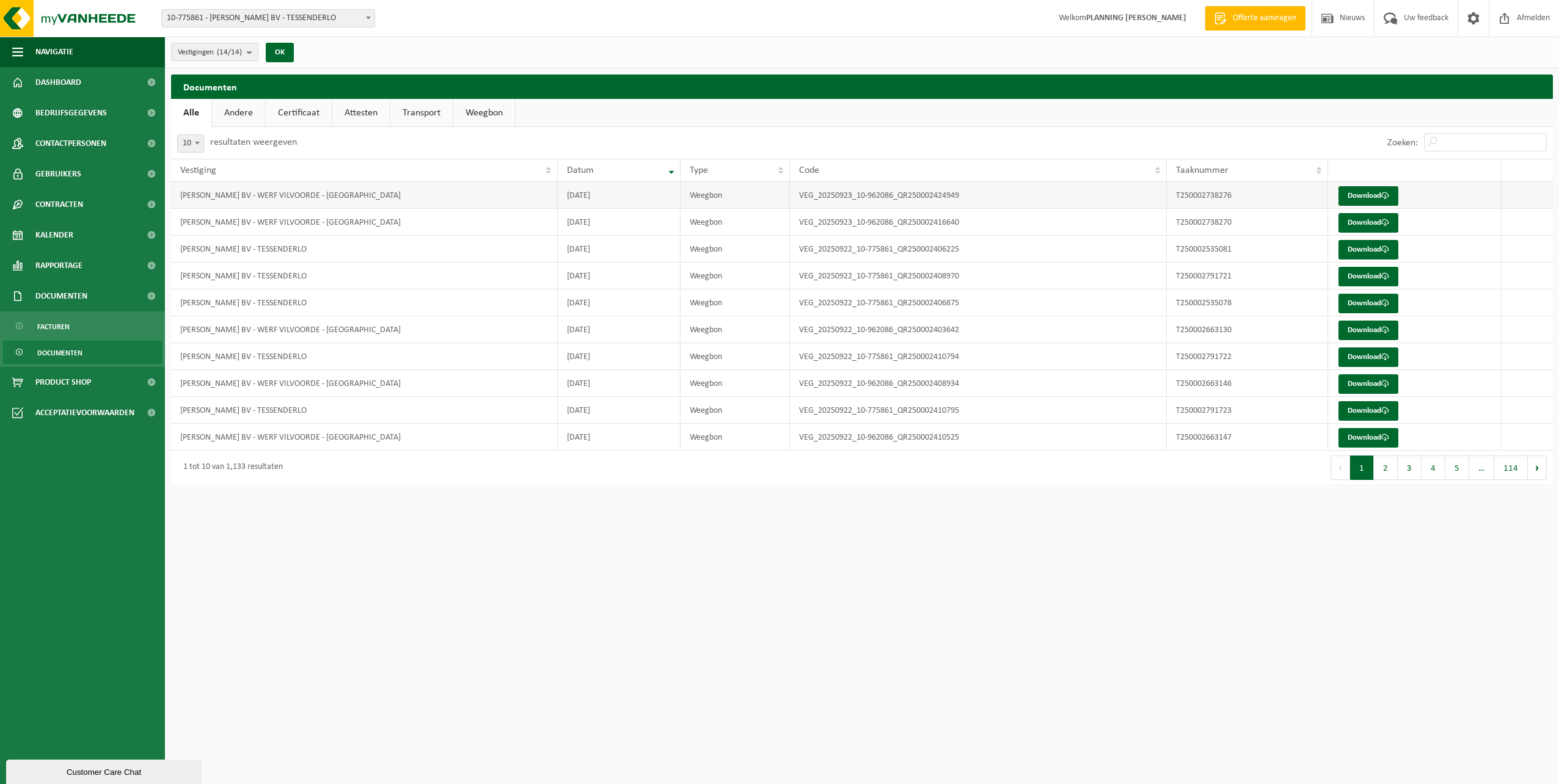
click at [365, 198] on td "[PERSON_NAME] BV - WERF VILVOORDE - [GEOGRAPHIC_DATA]" at bounding box center [364, 195] width 387 height 27
click at [1360, 184] on td "Download" at bounding box center [1415, 195] width 174 height 27
click at [1360, 198] on link "Download" at bounding box center [1368, 196] width 60 height 19
click at [658, 565] on html "Vestiging: 10-775861 - [PERSON_NAME] BV - TESSENDERLO 10-982867 - CONTAINERS [P…" at bounding box center [779, 392] width 1559 height 784
